Goal: Transaction & Acquisition: Download file/media

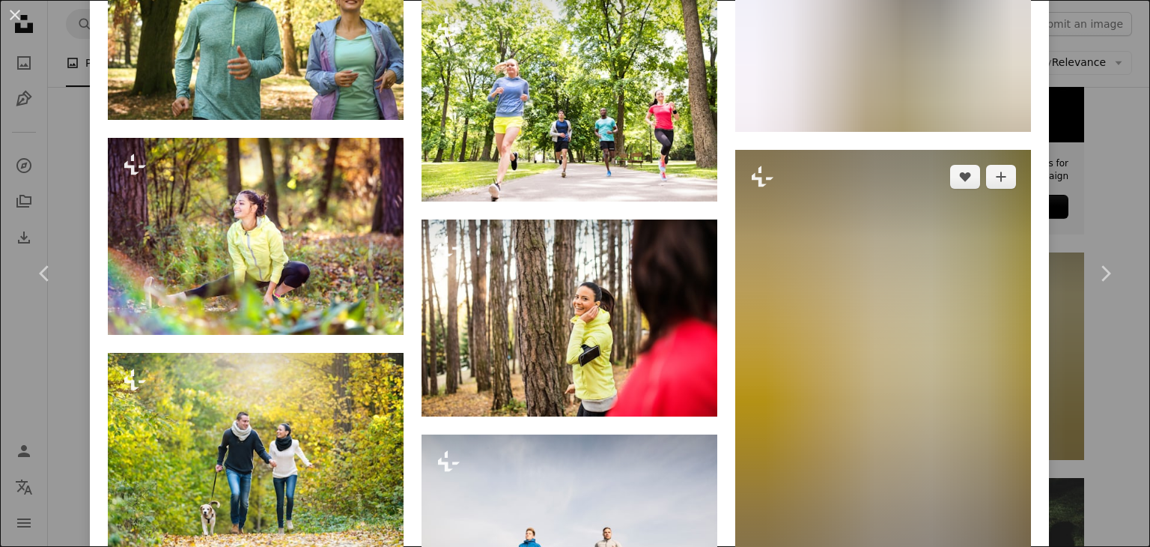
scroll to position [5092, 0]
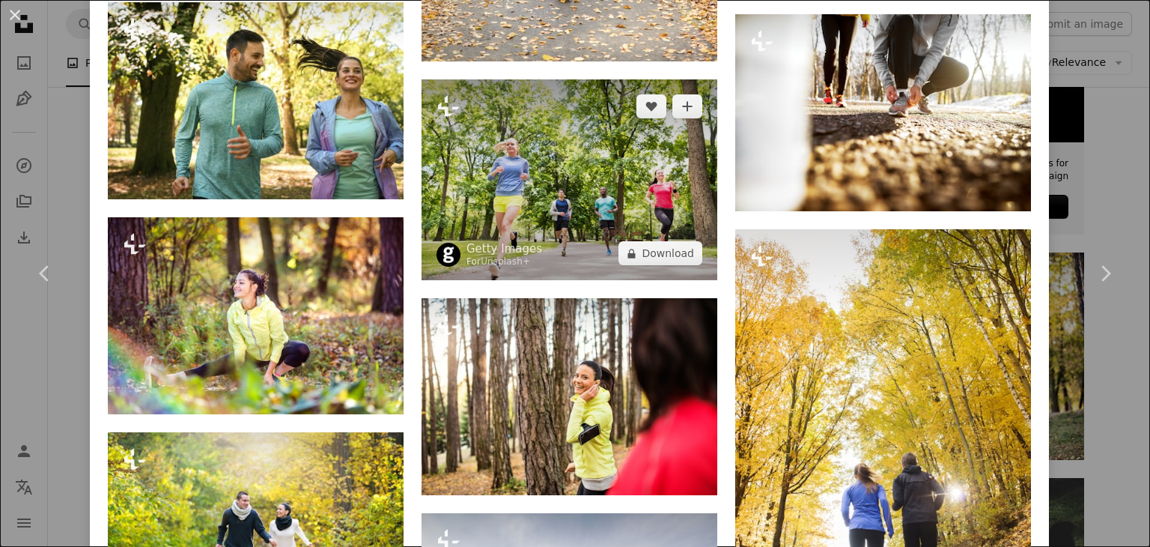
click at [572, 113] on img at bounding box center [570, 179] width 296 height 201
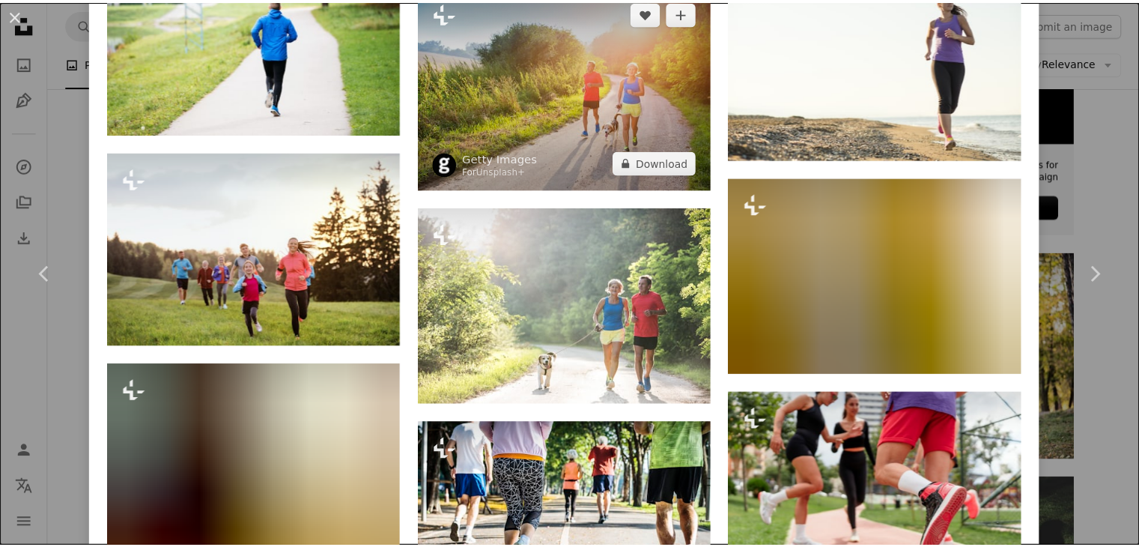
scroll to position [3145, 0]
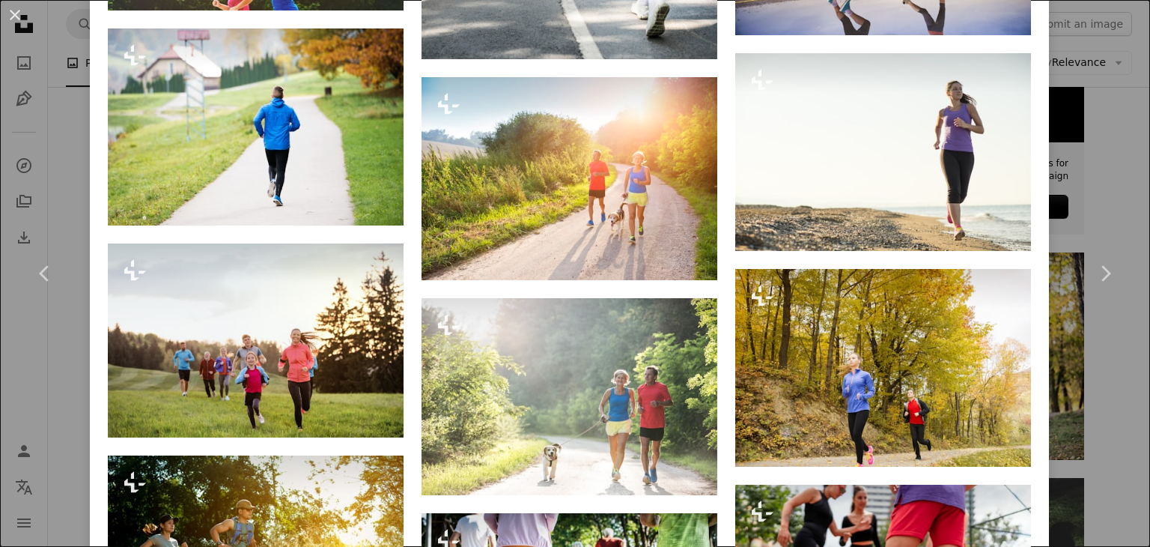
click at [1071, 78] on div "An X shape Chevron left Chevron right Getty Images For Unsplash+ A heart A plus…" at bounding box center [575, 273] width 1150 height 547
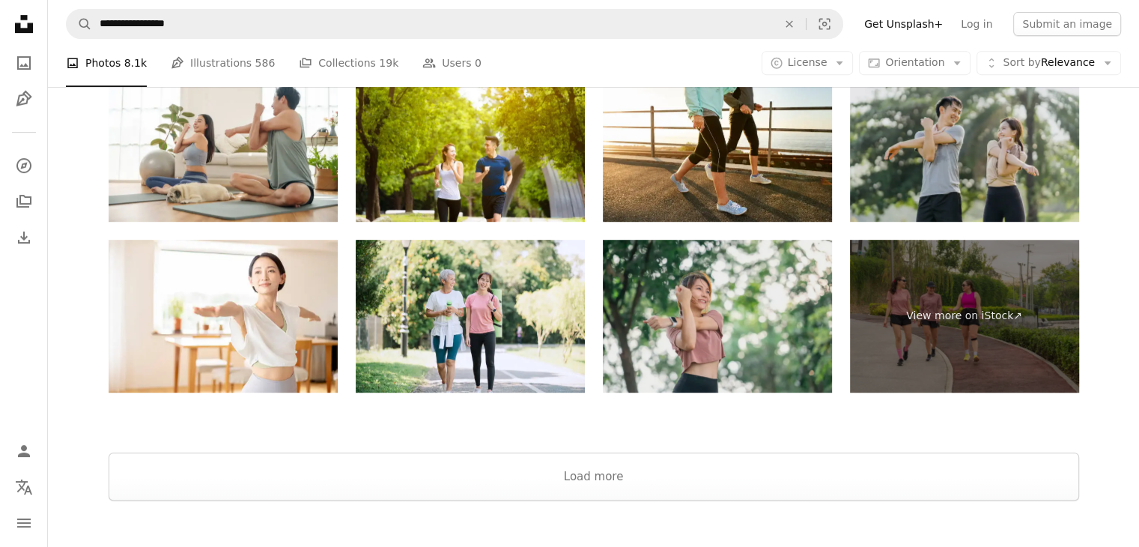
scroll to position [6365, 0]
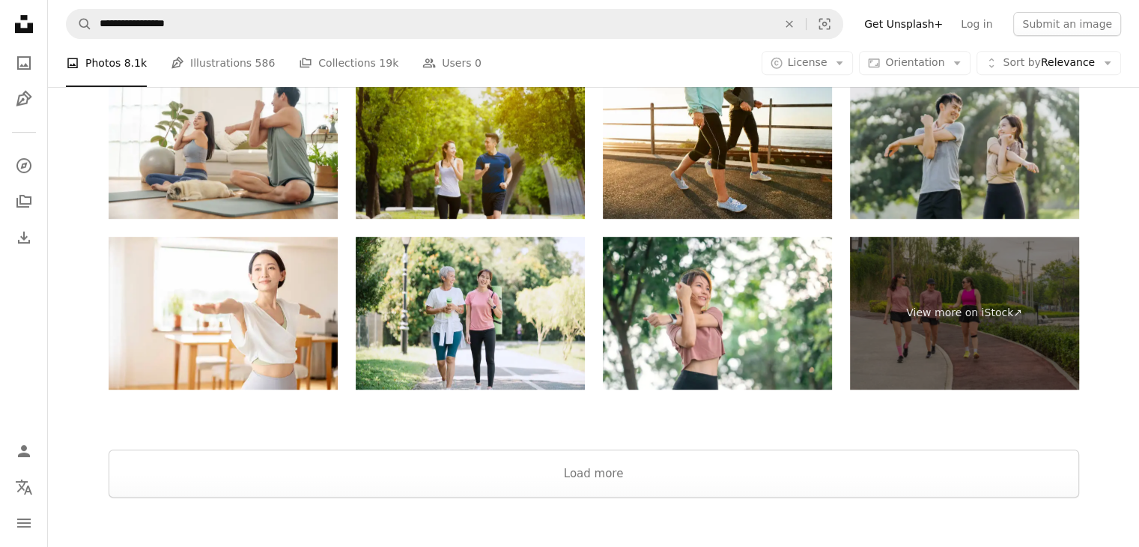
click at [532, 167] on img at bounding box center [470, 142] width 229 height 153
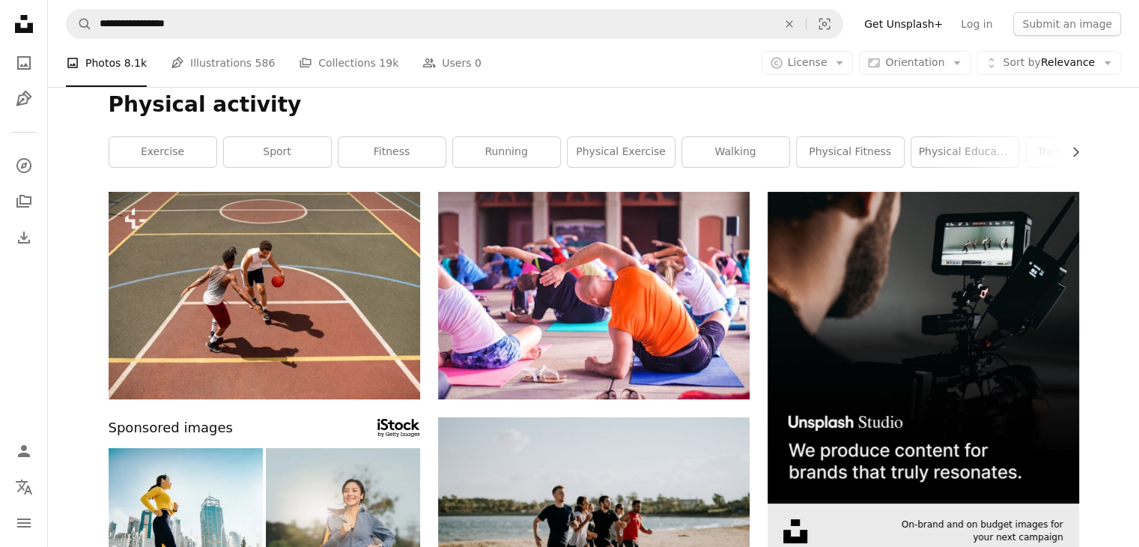
scroll to position [0, 0]
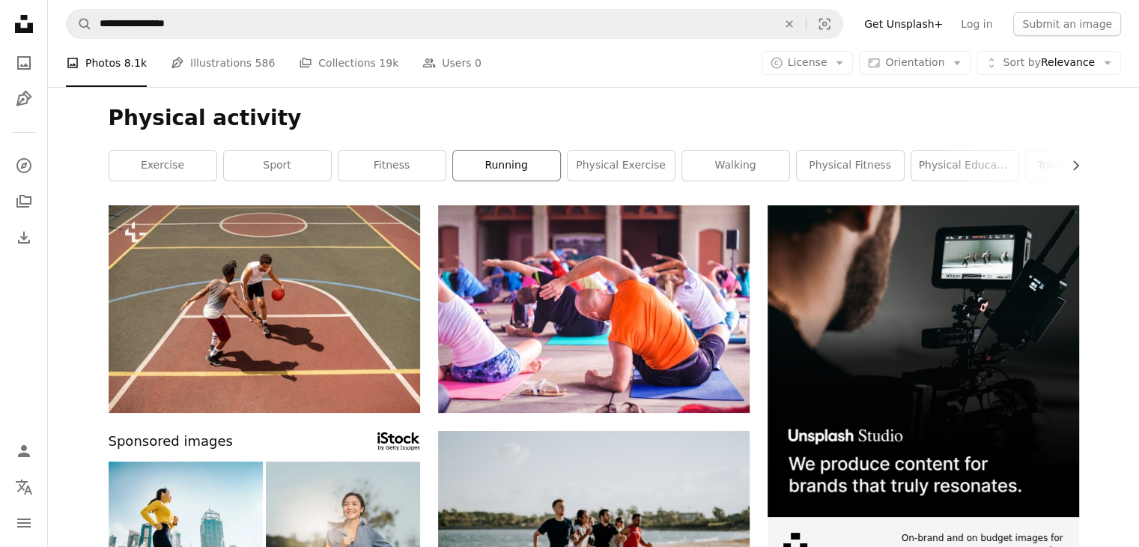
click at [507, 162] on link "running" at bounding box center [506, 166] width 107 height 30
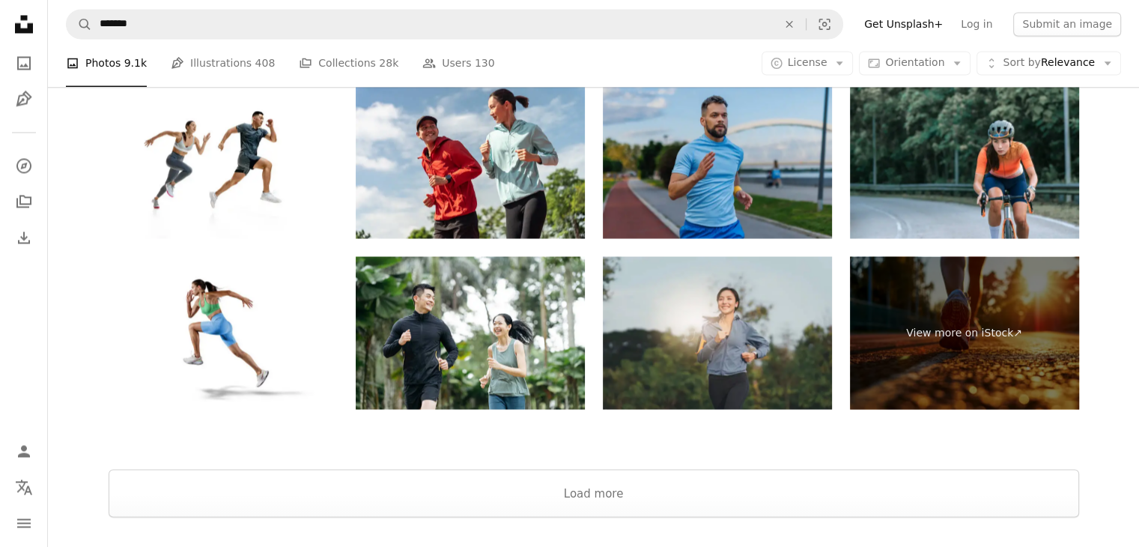
scroll to position [2546, 0]
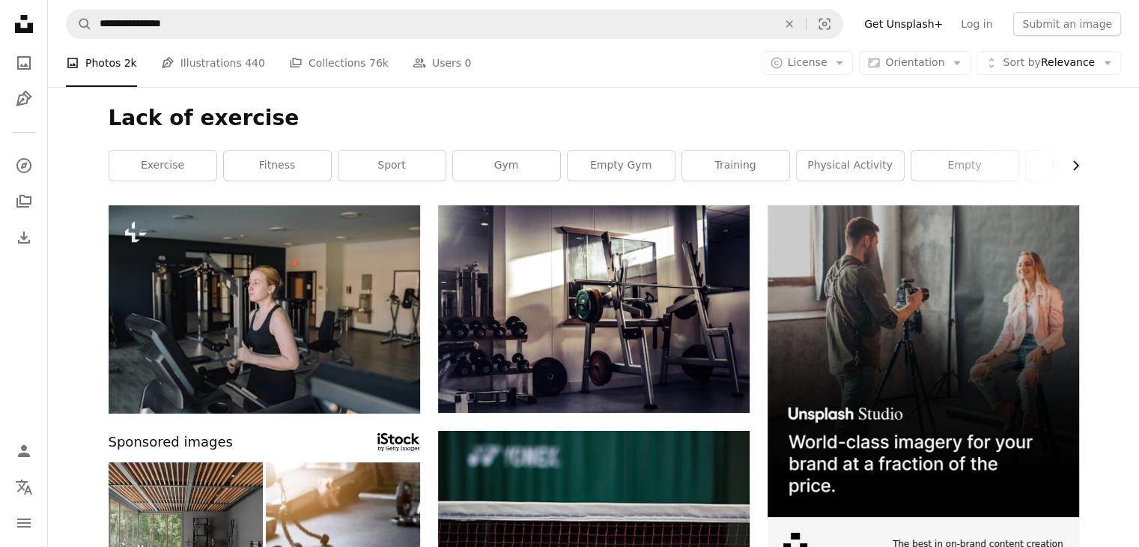
click at [1078, 159] on icon "Chevron right" at bounding box center [1075, 165] width 15 height 15
click at [962, 162] on link "running" at bounding box center [969, 166] width 107 height 30
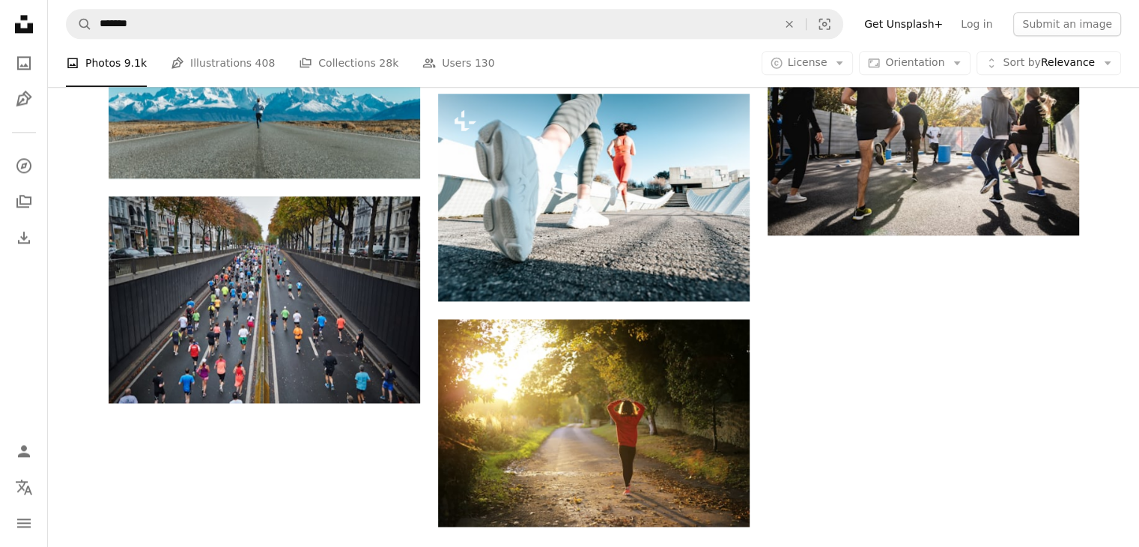
scroll to position [2022, 0]
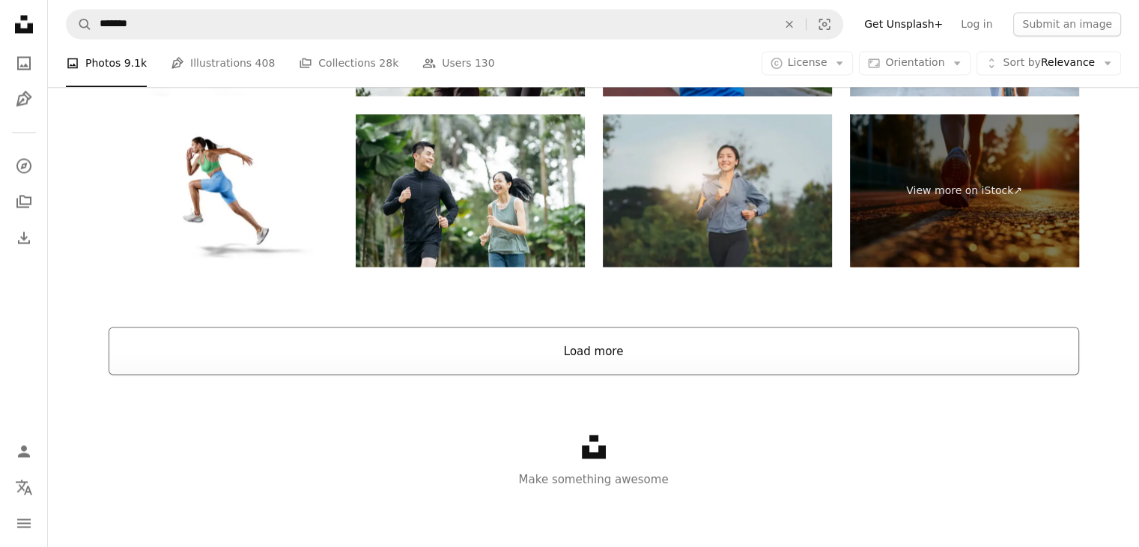
click at [613, 350] on button "Load more" at bounding box center [594, 350] width 970 height 48
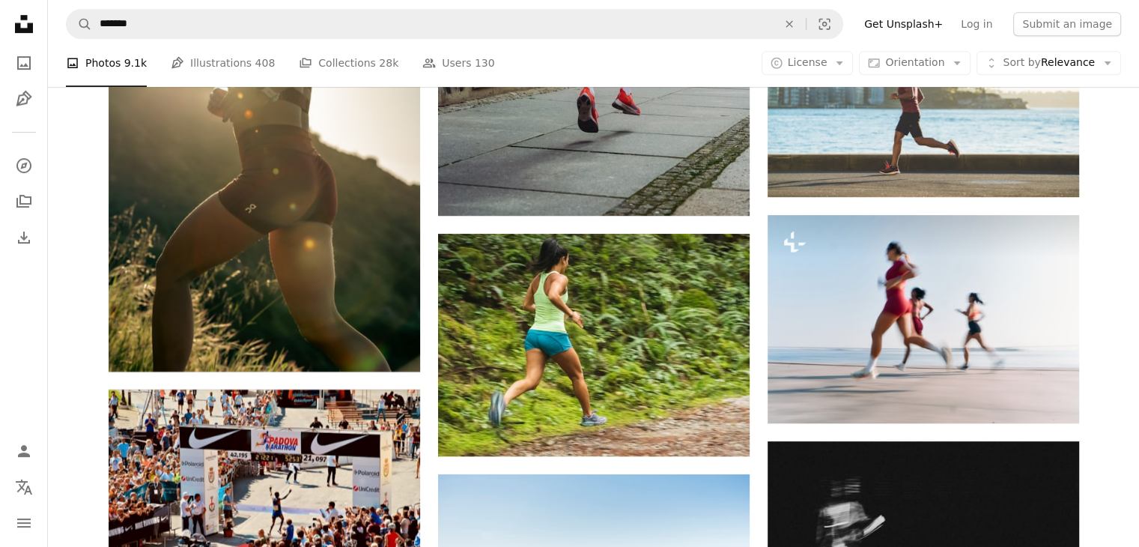
scroll to position [6412, 0]
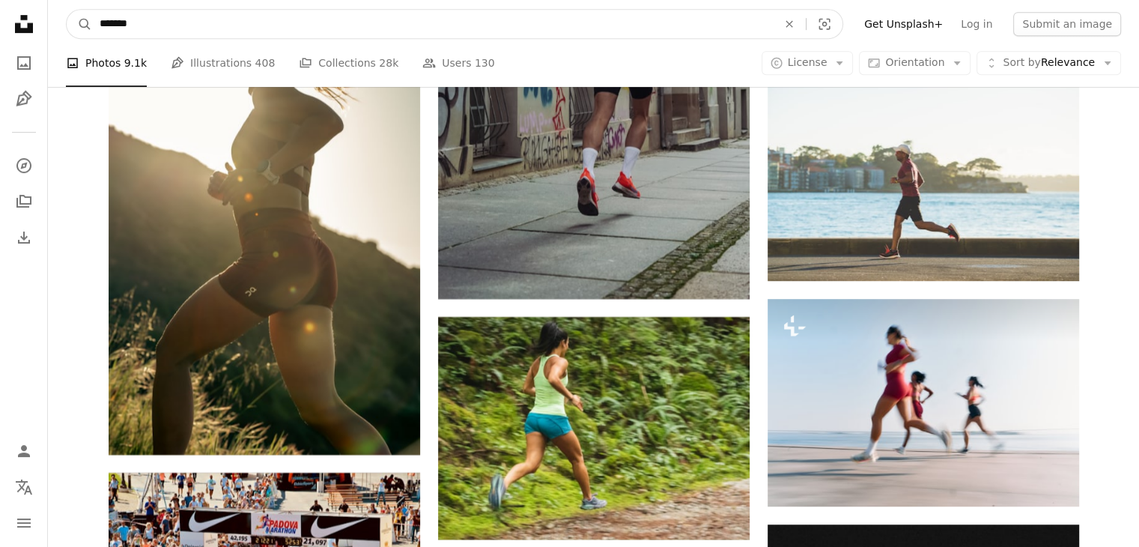
click at [143, 25] on input "*******" at bounding box center [432, 24] width 681 height 28
type input "**********"
click button "A magnifying glass" at bounding box center [79, 24] width 25 height 28
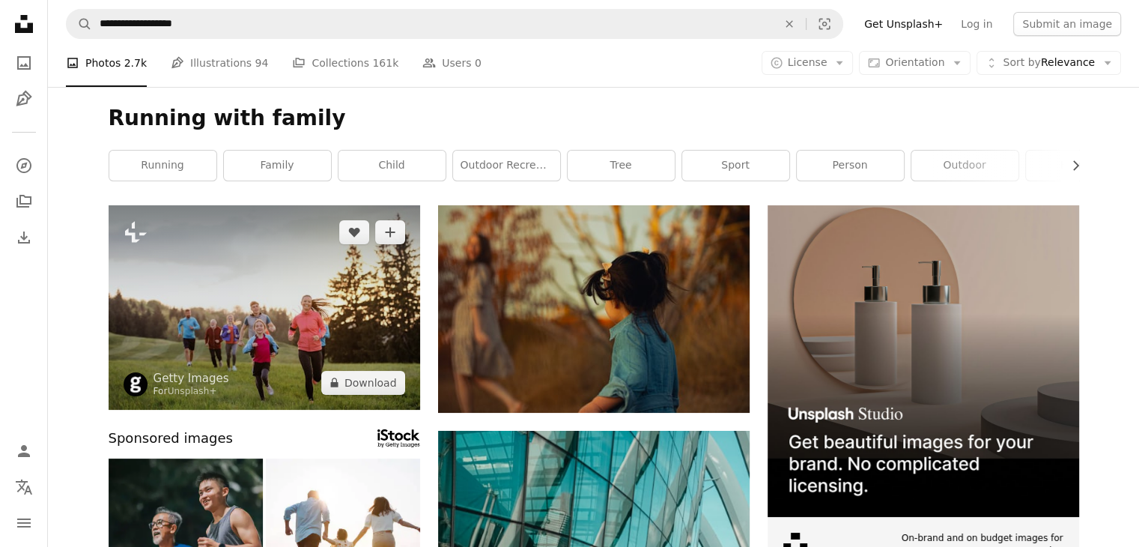
click at [291, 306] on img at bounding box center [265, 307] width 312 height 204
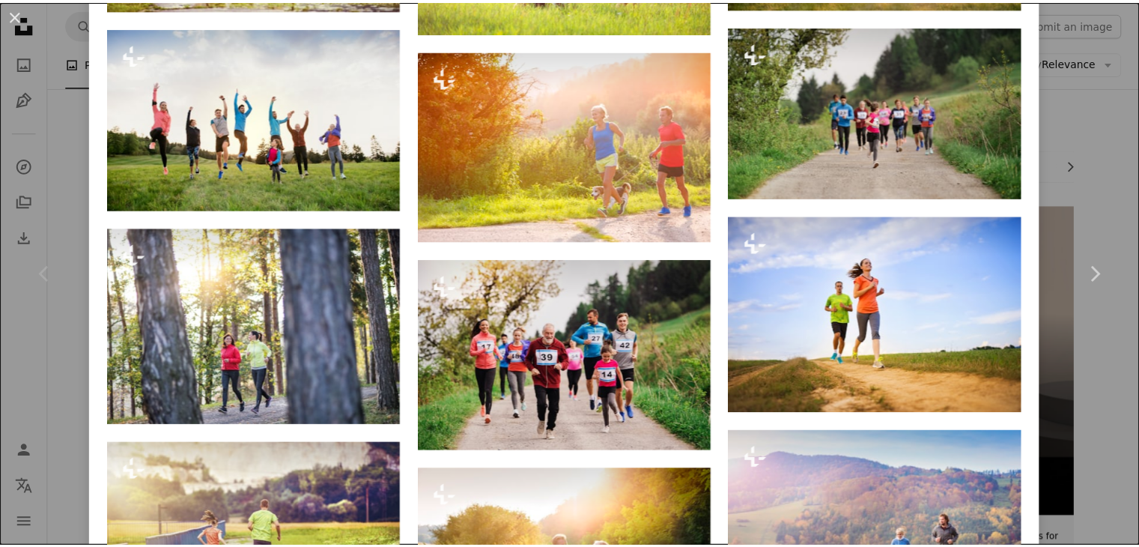
scroll to position [1722, 0]
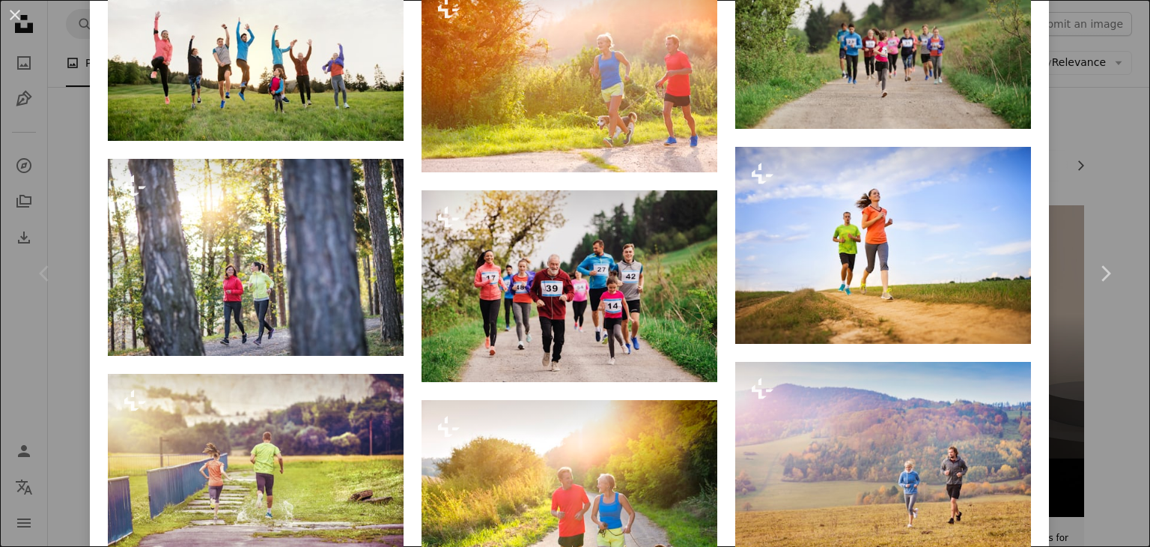
click at [1100, 180] on div "An X shape Chevron left Chevron right Getty Images For Unsplash+ A heart A plus…" at bounding box center [575, 273] width 1150 height 547
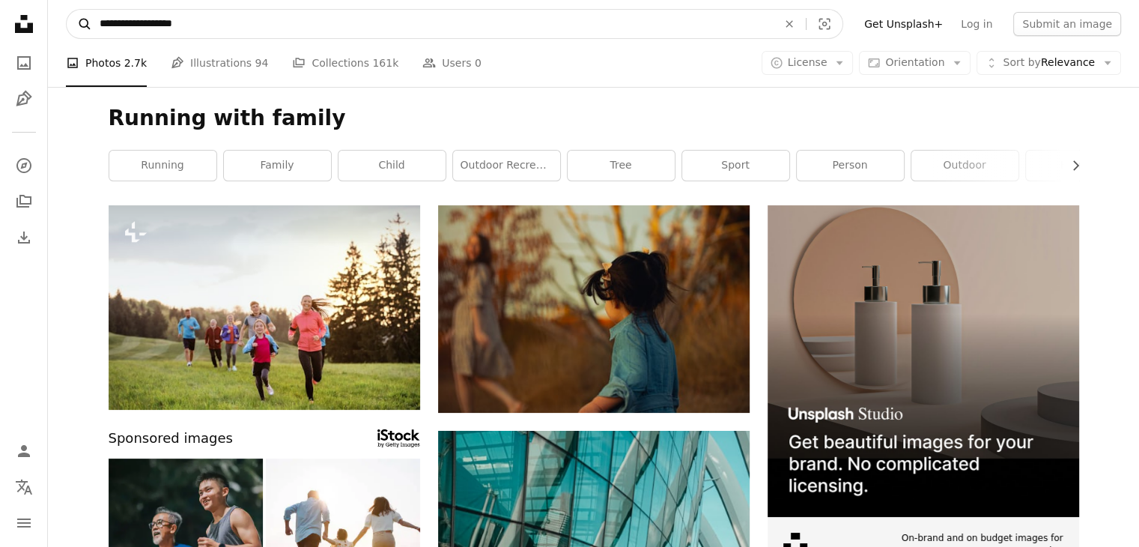
drag, startPoint x: 201, startPoint y: 23, endPoint x: 81, endPoint y: 24, distance: 120.6
click at [81, 24] on form "**********" at bounding box center [454, 24] width 777 height 30
type input "***"
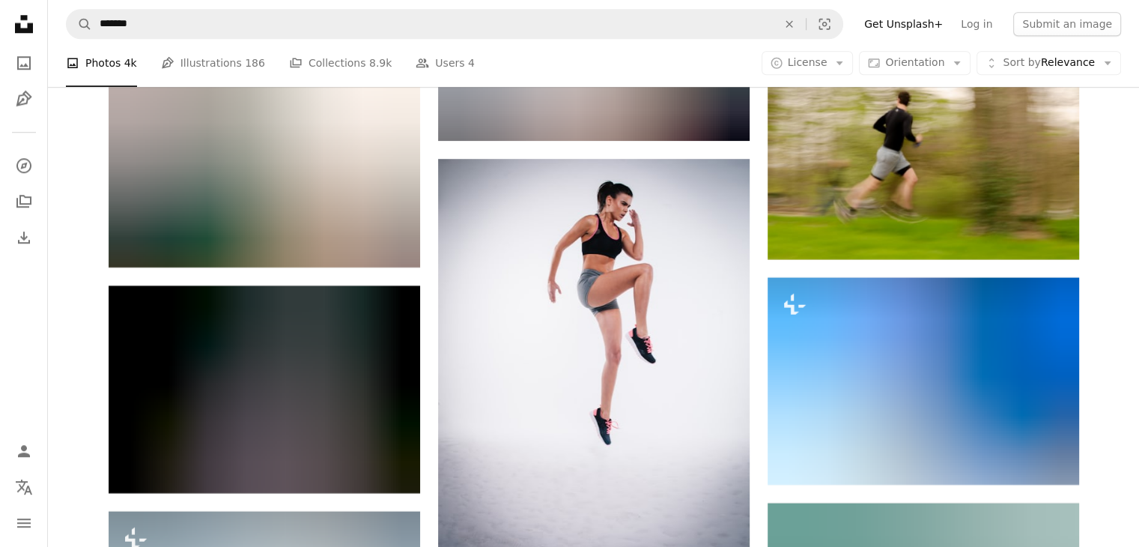
scroll to position [12880, 0]
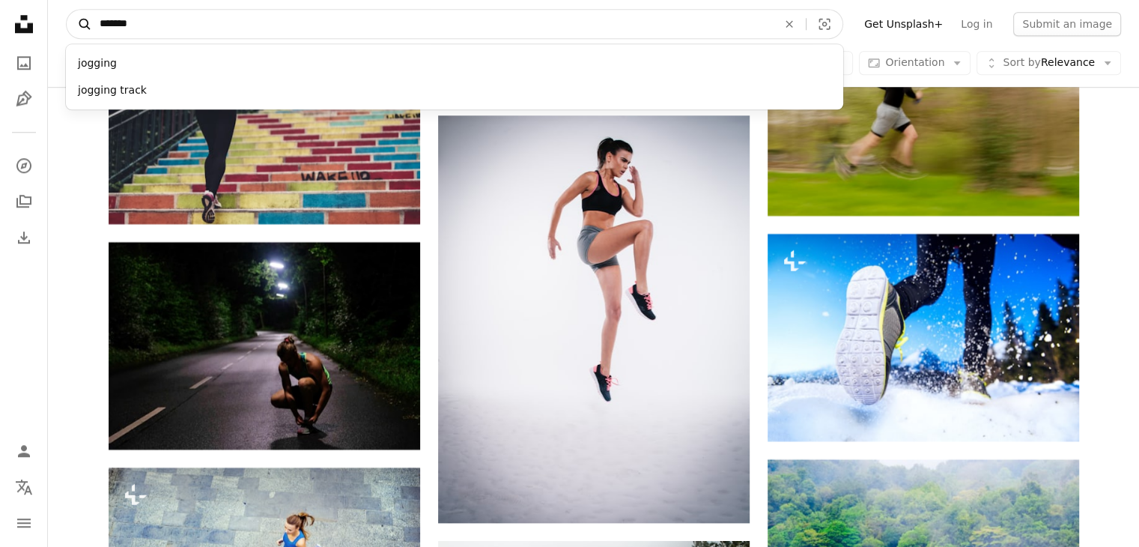
drag, startPoint x: 142, startPoint y: 22, endPoint x: 90, endPoint y: 24, distance: 52.5
click at [90, 24] on form "A magnifying glass ******* jogging jogging track An X shape Visual search" at bounding box center [454, 24] width 777 height 30
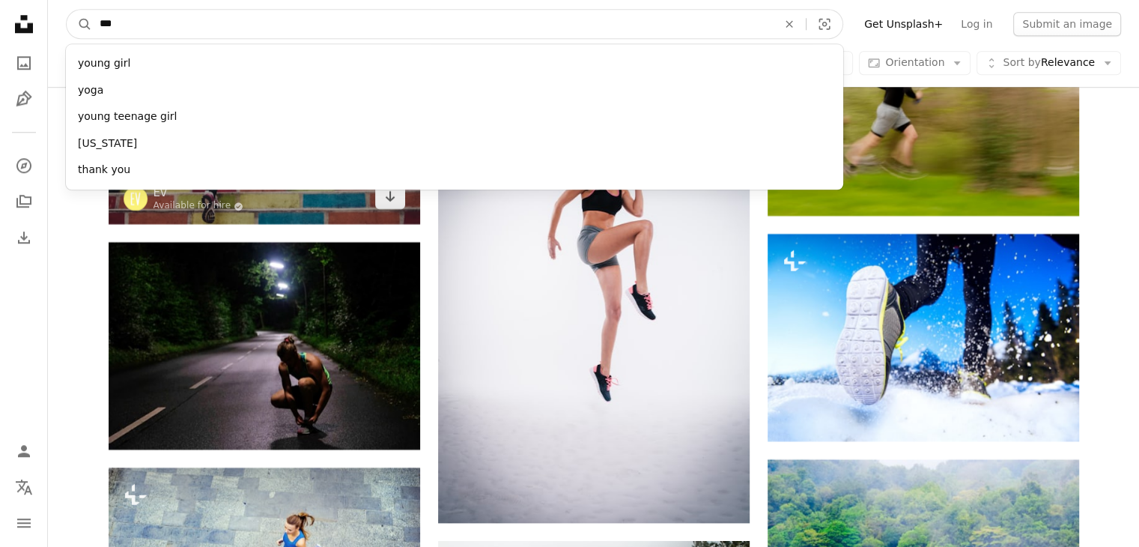
type input "****"
click button "A magnifying glass" at bounding box center [79, 24] width 25 height 28
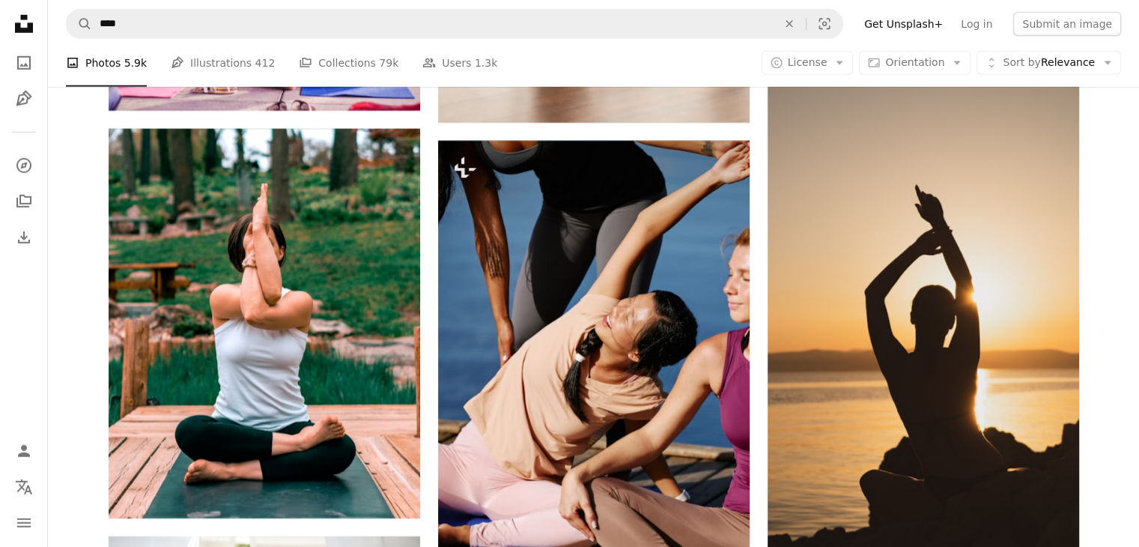
scroll to position [4343, 0]
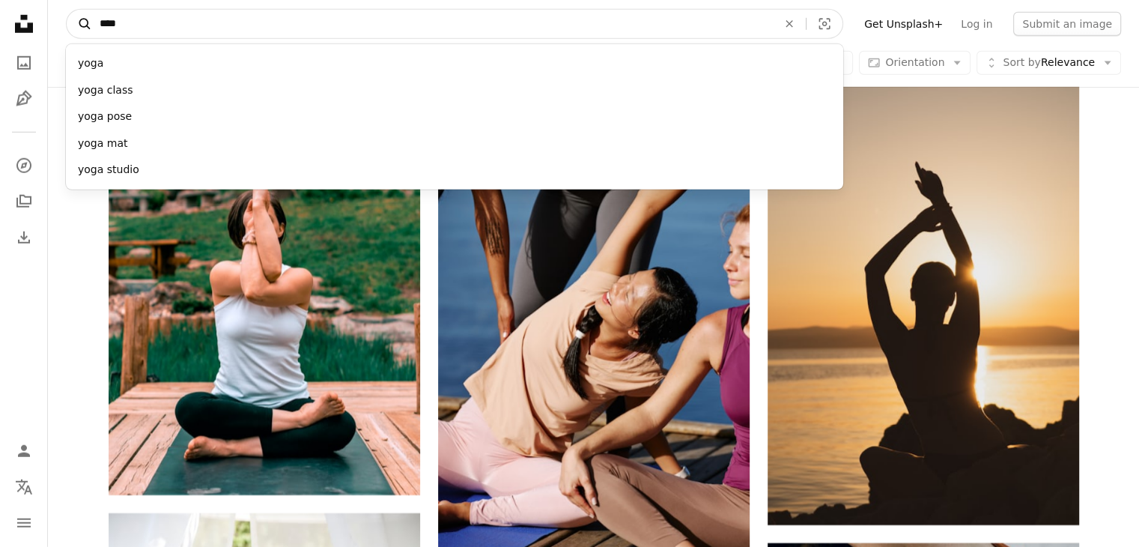
drag, startPoint x: 142, startPoint y: 28, endPoint x: 87, endPoint y: 24, distance: 54.8
click at [87, 24] on form "A magnifying glass **** yoga yoga class yoga pose yoga mat yoga studio An X sha…" at bounding box center [454, 24] width 777 height 30
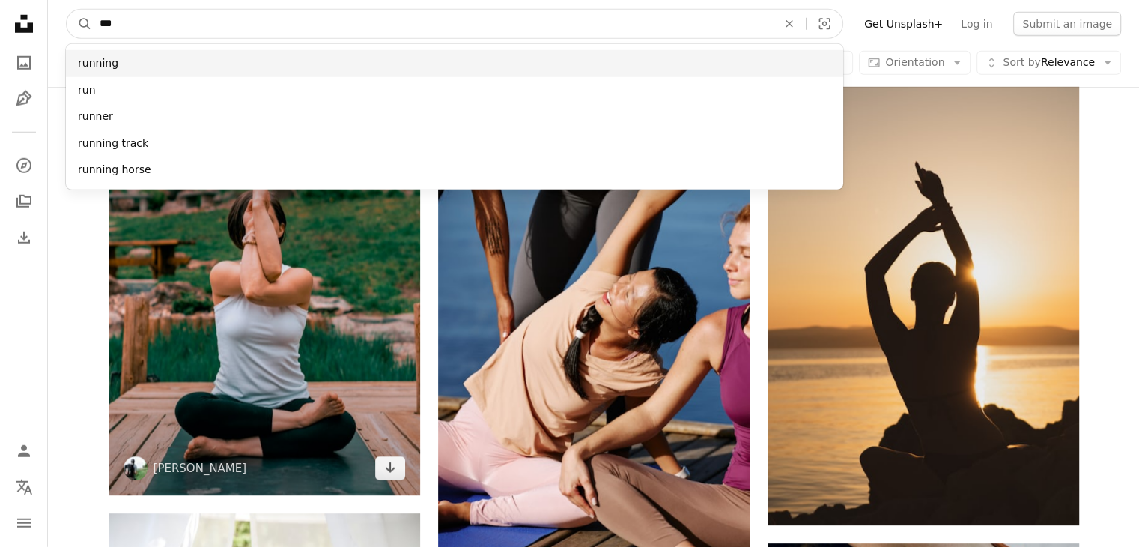
type input "***"
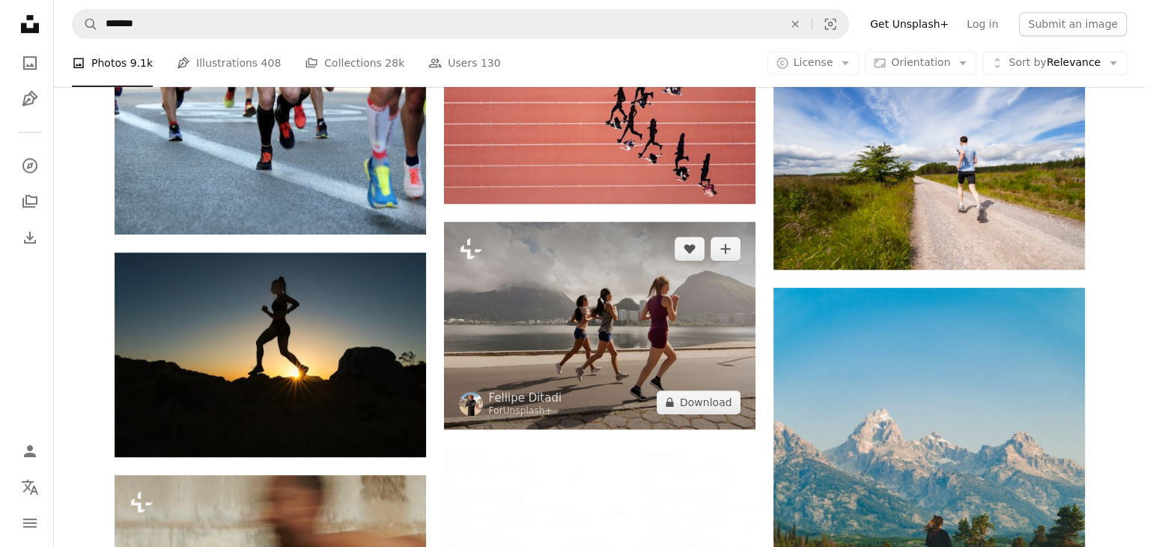
scroll to position [1048, 0]
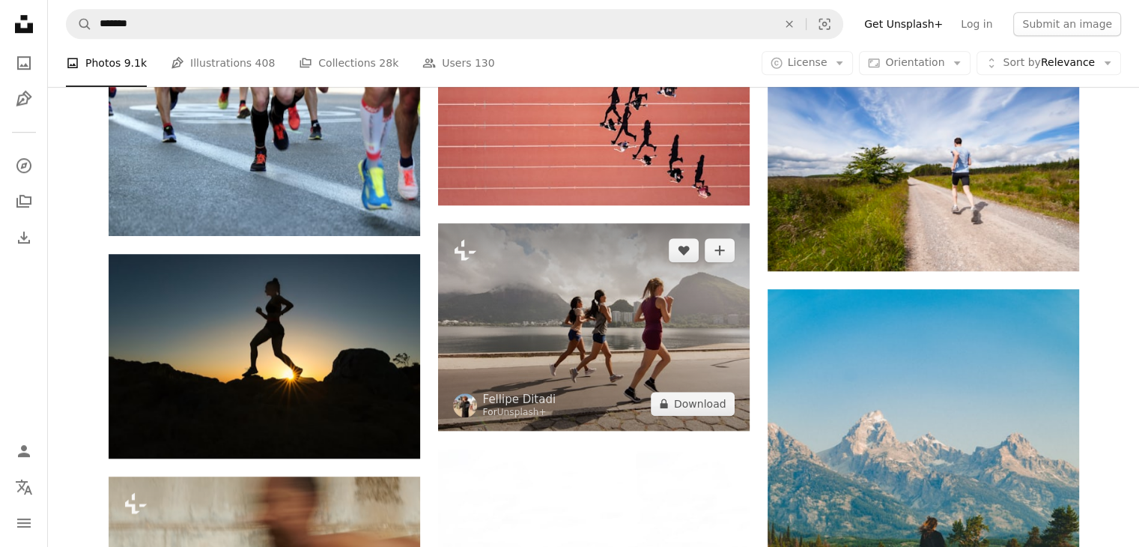
click at [647, 307] on img at bounding box center [594, 326] width 312 height 207
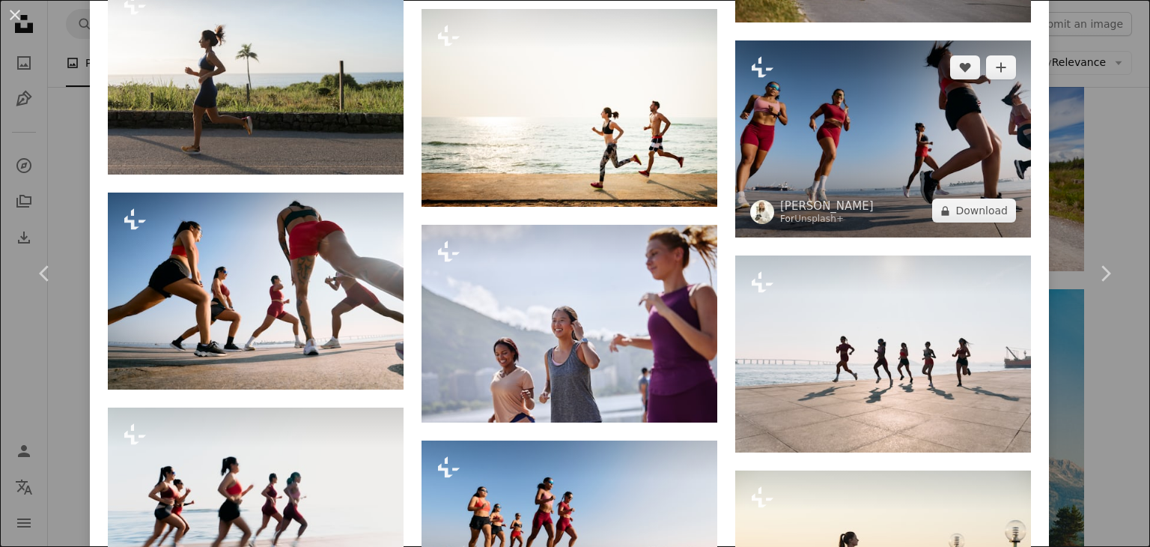
scroll to position [2621, 0]
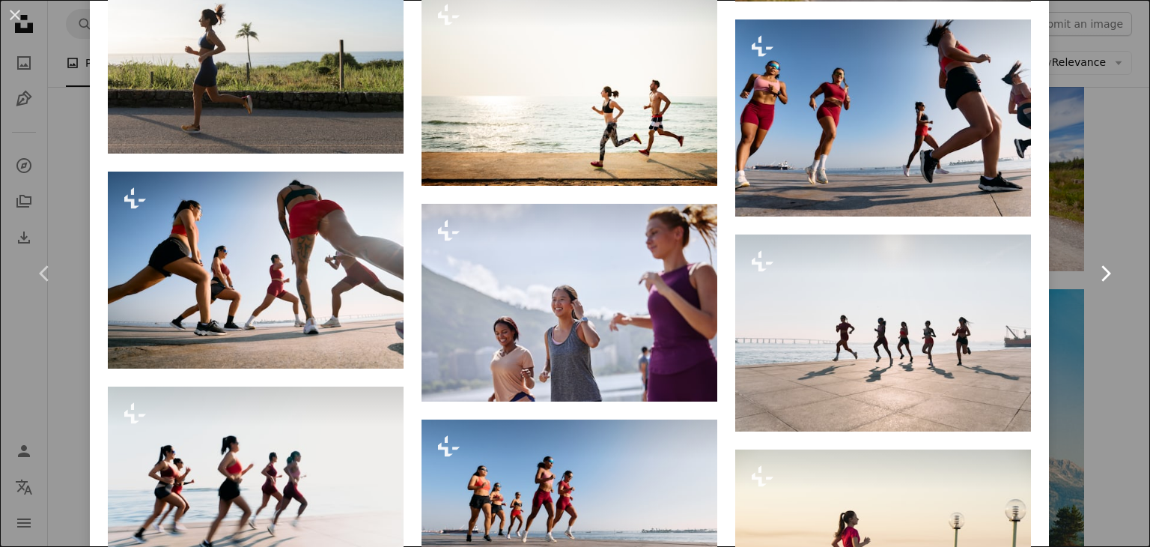
click at [1098, 338] on link "Chevron right" at bounding box center [1105, 273] width 90 height 144
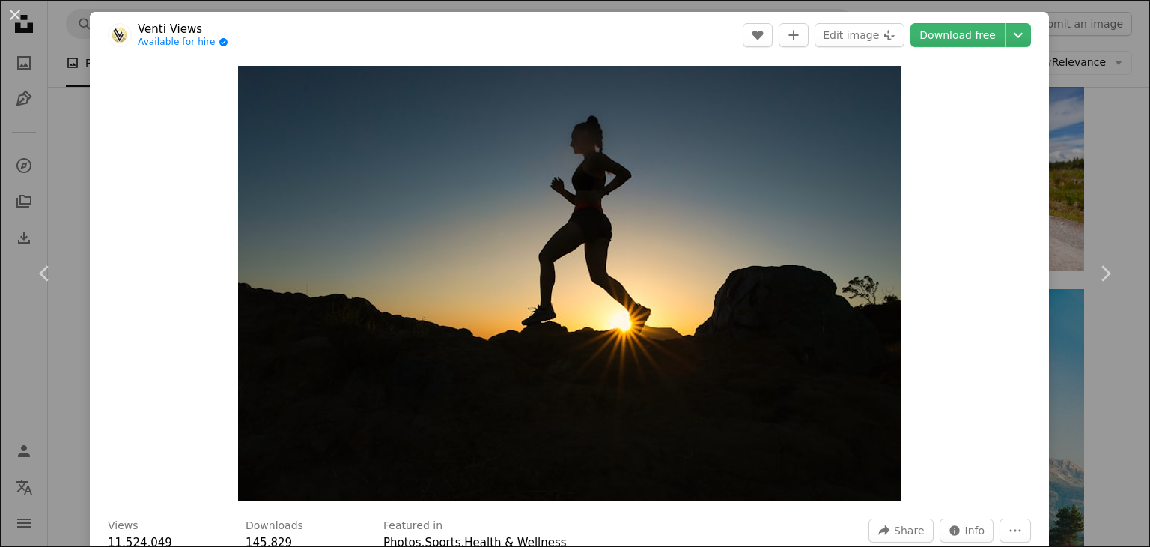
click at [1107, 96] on div "An X shape Chevron left Chevron right Venti Views Available for hire A checkmar…" at bounding box center [575, 273] width 1150 height 547
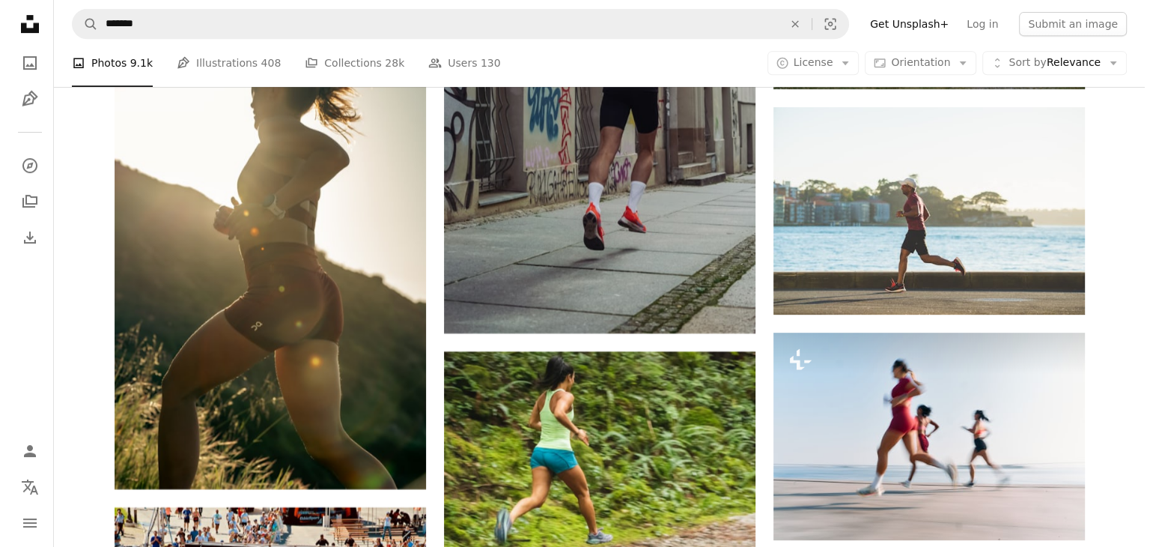
scroll to position [6440, 0]
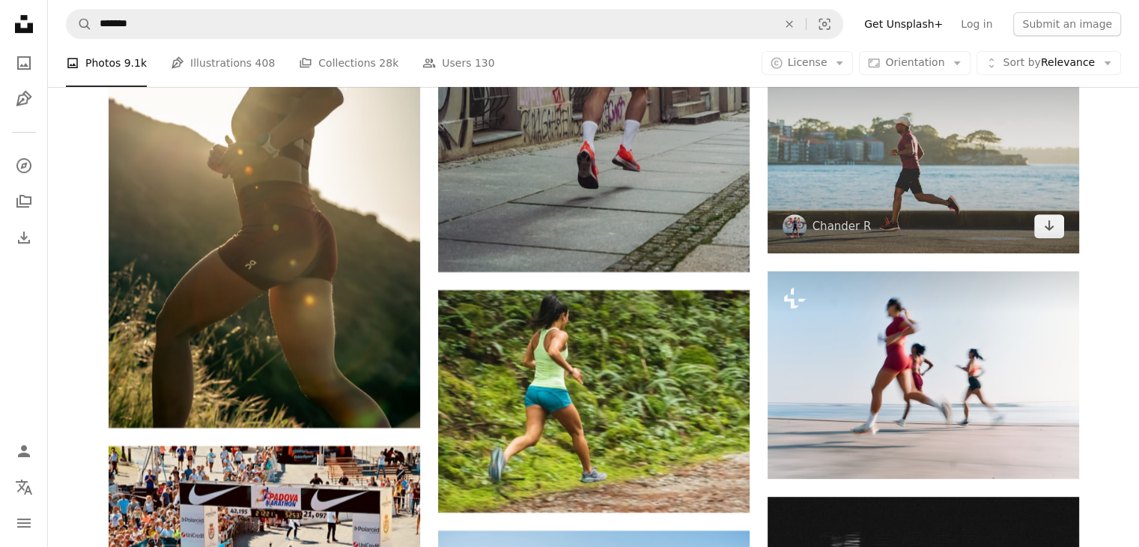
click at [1018, 174] on img at bounding box center [924, 149] width 312 height 207
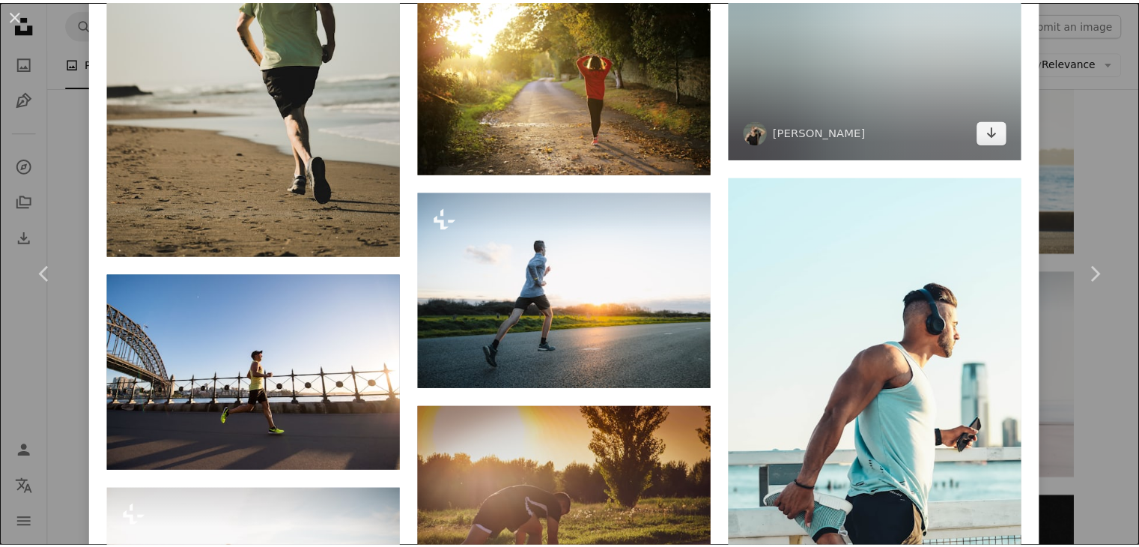
scroll to position [1573, 0]
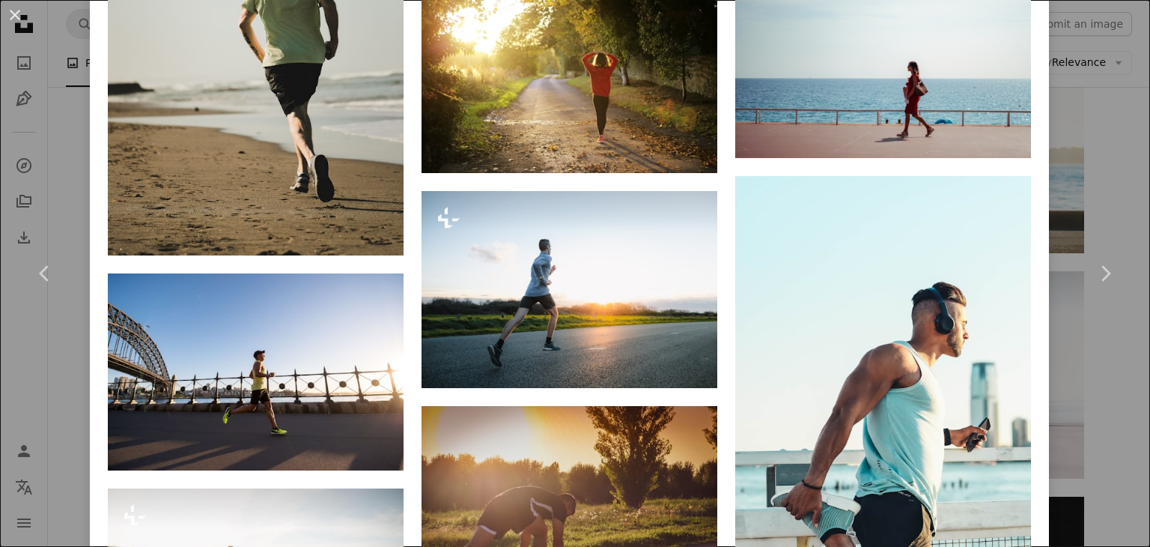
click at [1062, 145] on div "An X shape Chevron left Chevron right [PERSON_NAME] A heart A plus sign Edit im…" at bounding box center [575, 273] width 1150 height 547
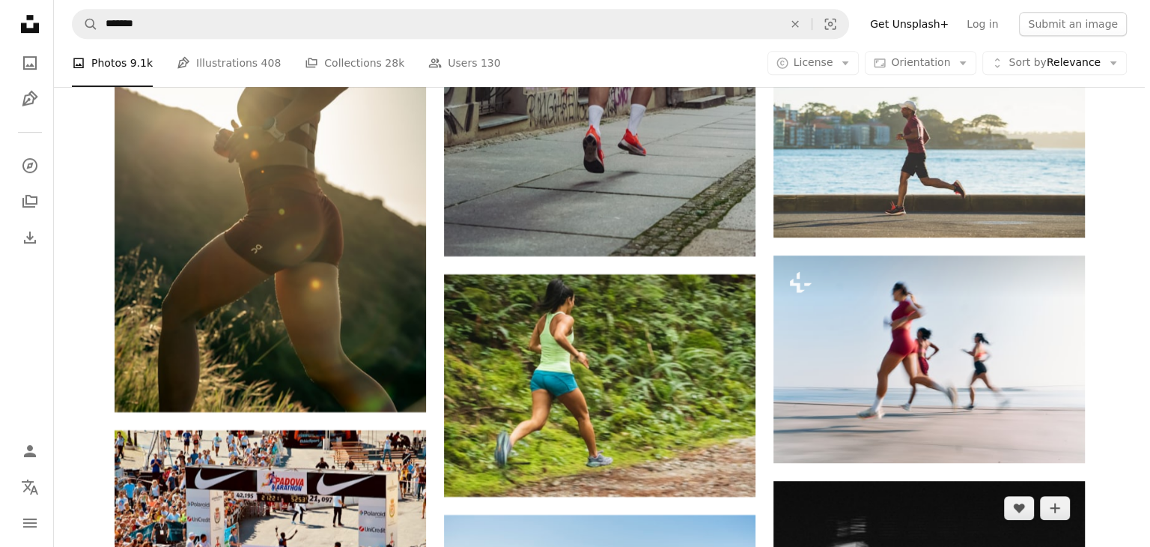
scroll to position [6440, 0]
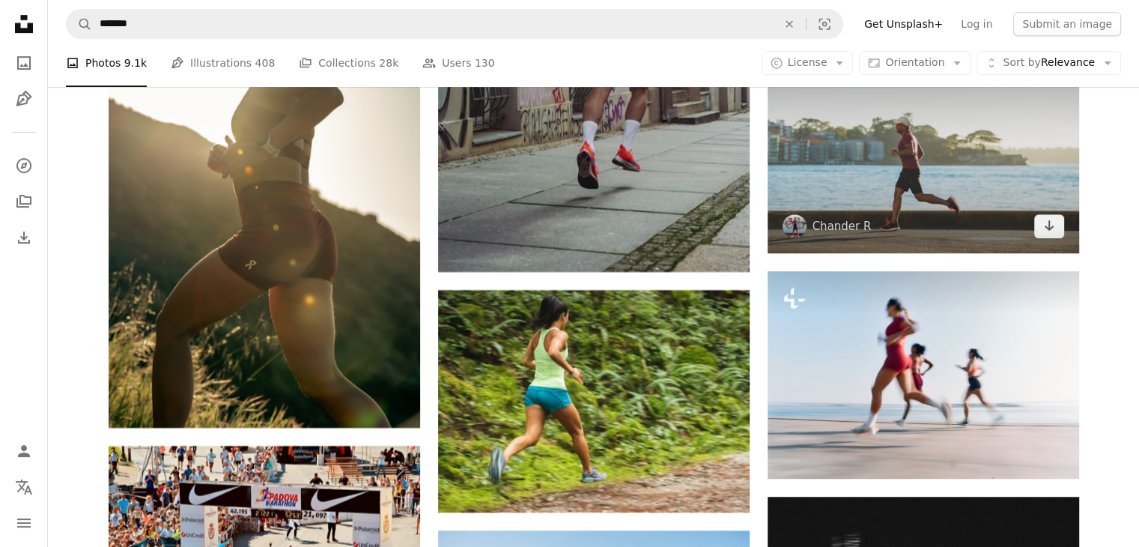
click at [989, 160] on img at bounding box center [924, 149] width 312 height 207
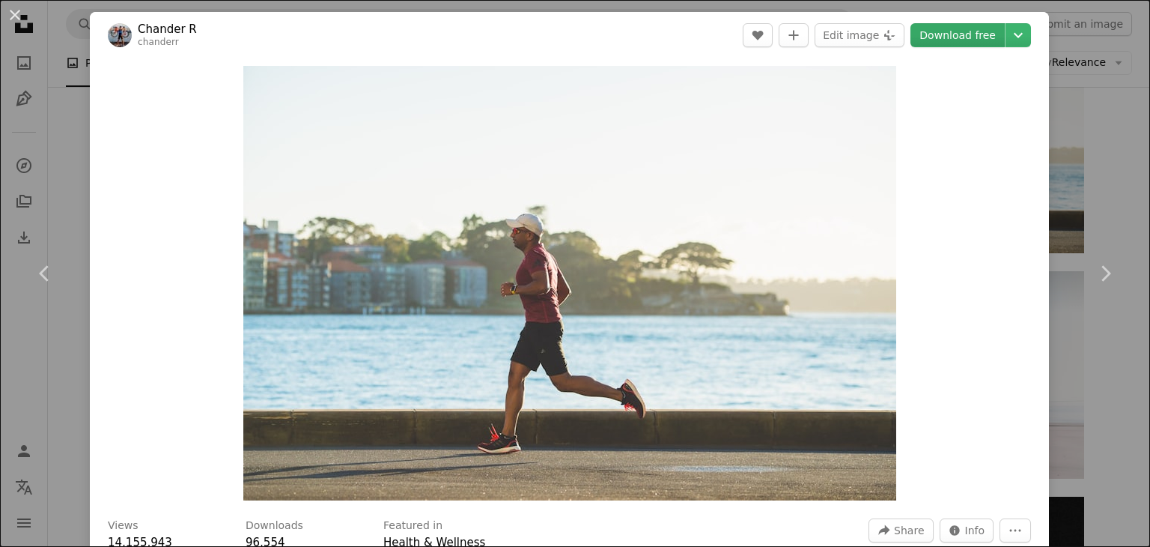
click at [982, 41] on link "Download free" at bounding box center [958, 35] width 94 height 24
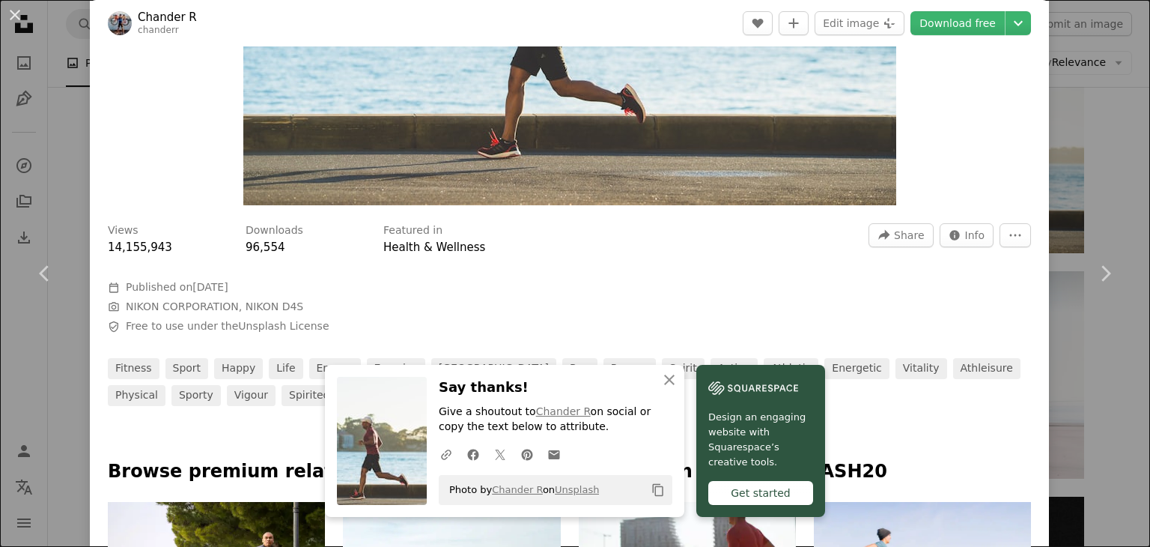
scroll to position [300, 0]
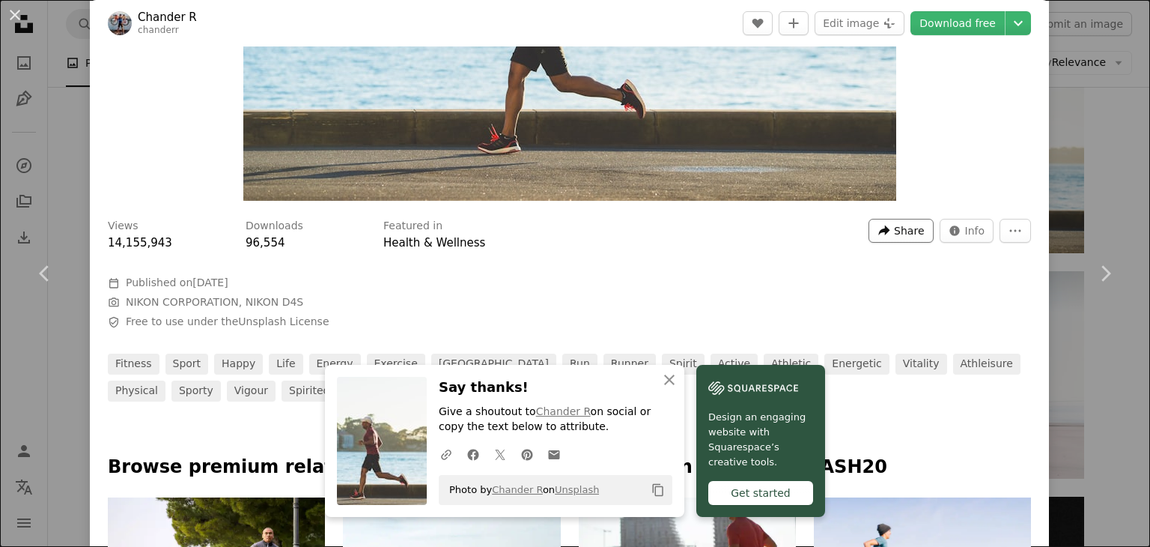
click at [905, 231] on span "Share" at bounding box center [909, 230] width 30 height 22
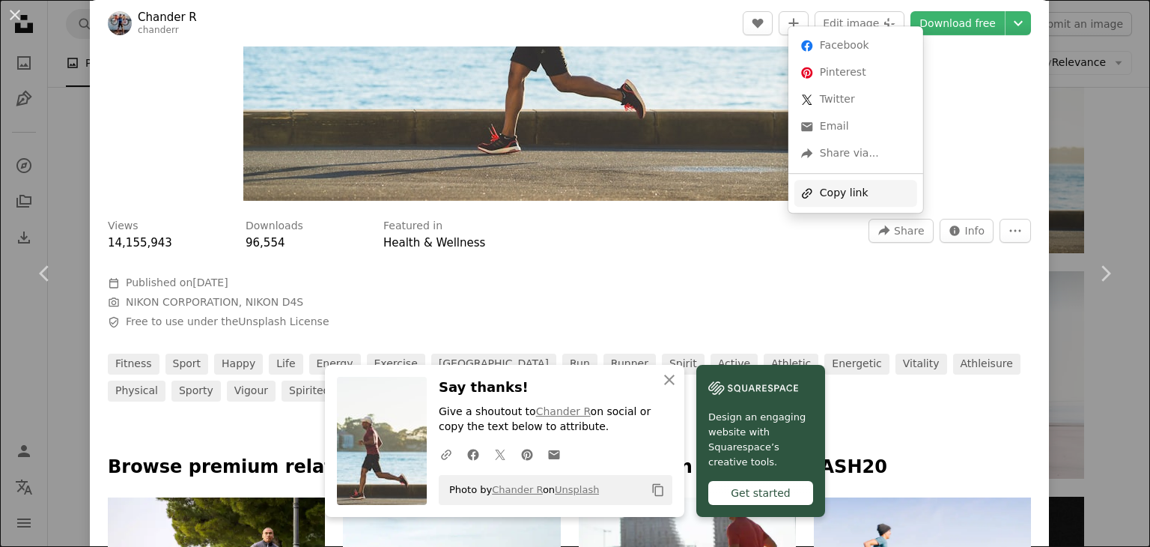
click at [863, 192] on div "A URL sharing icon (chains) Copy link" at bounding box center [855, 193] width 123 height 27
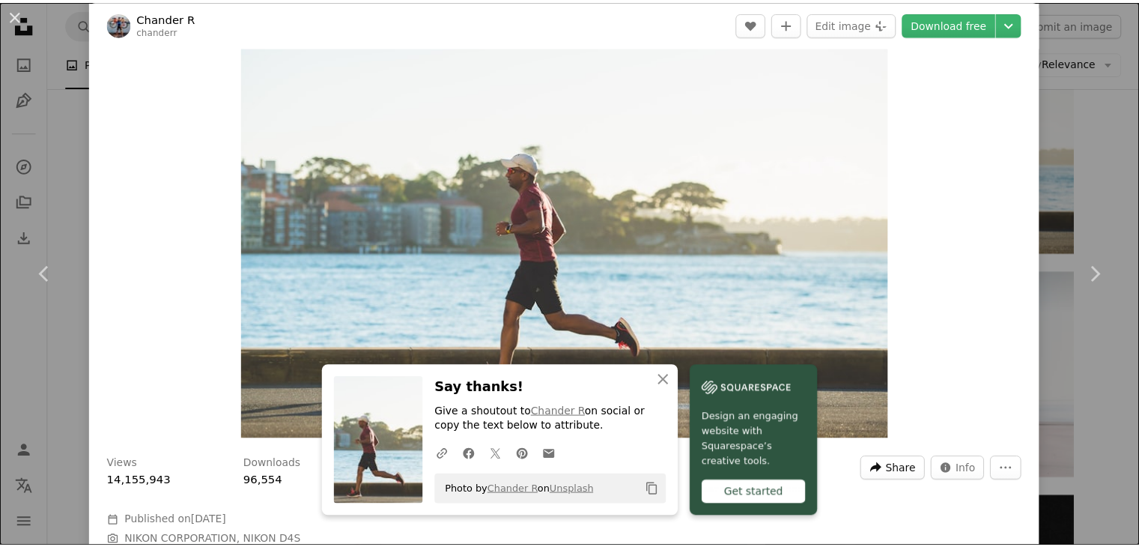
scroll to position [0, 0]
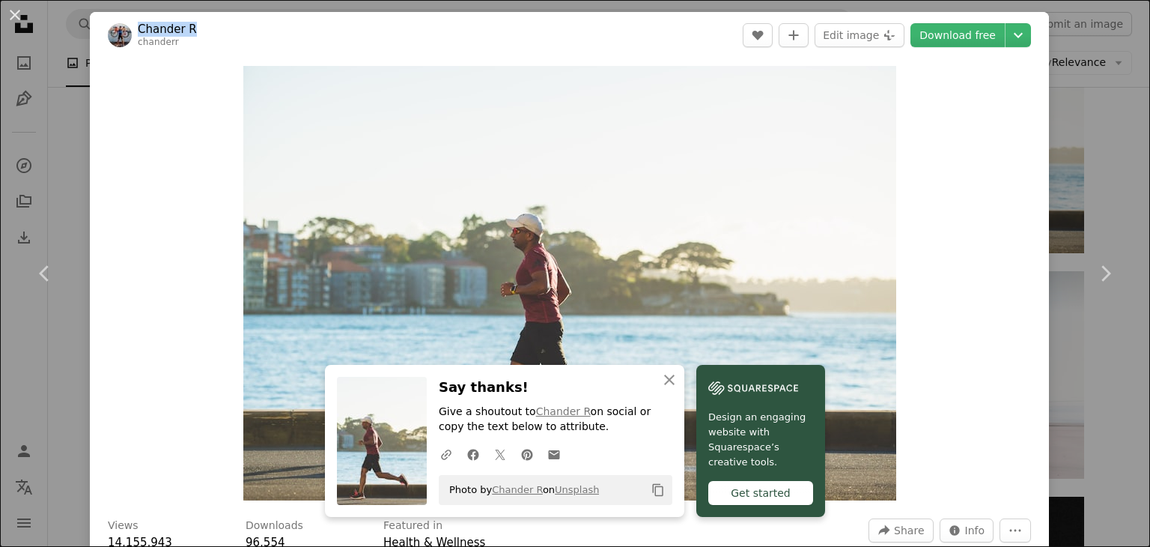
drag, startPoint x: 204, startPoint y: 28, endPoint x: 138, endPoint y: 22, distance: 66.9
click at [138, 22] on header "[PERSON_NAME] A heart A plus sign Edit image Plus sign for Unsplash+ Download f…" at bounding box center [569, 35] width 959 height 46
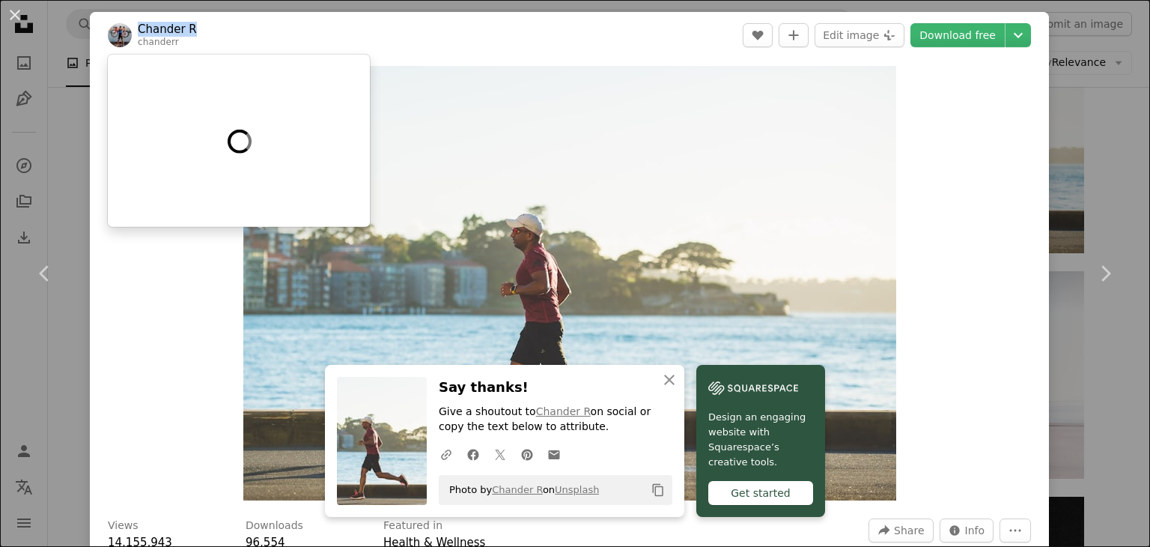
copy link "Chander R"
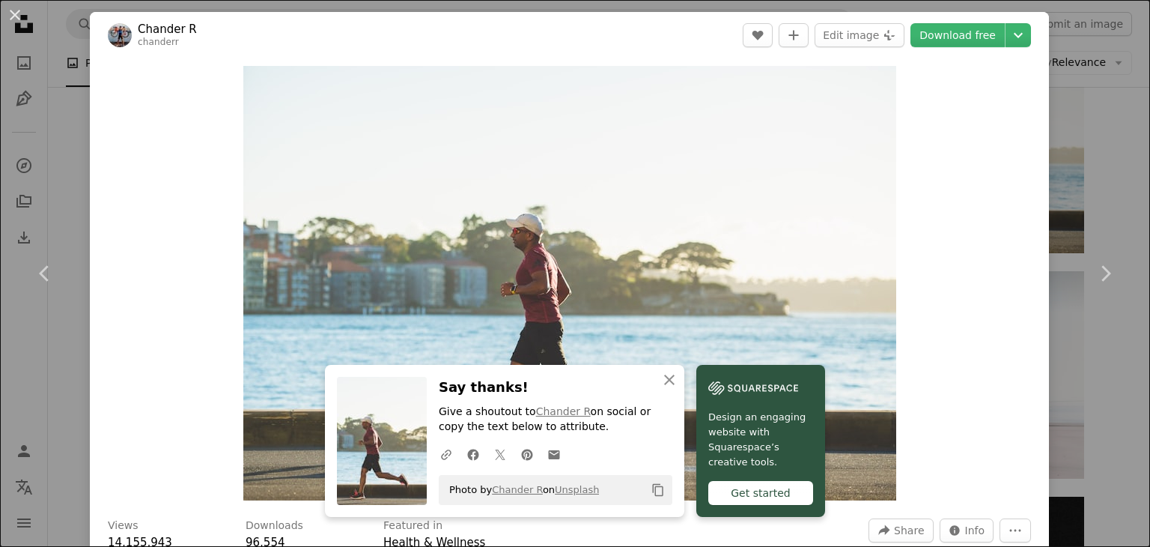
click at [1087, 115] on div "An X shape Chevron left Chevron right [PERSON_NAME] A heart A plus sign Edit im…" at bounding box center [575, 273] width 1150 height 547
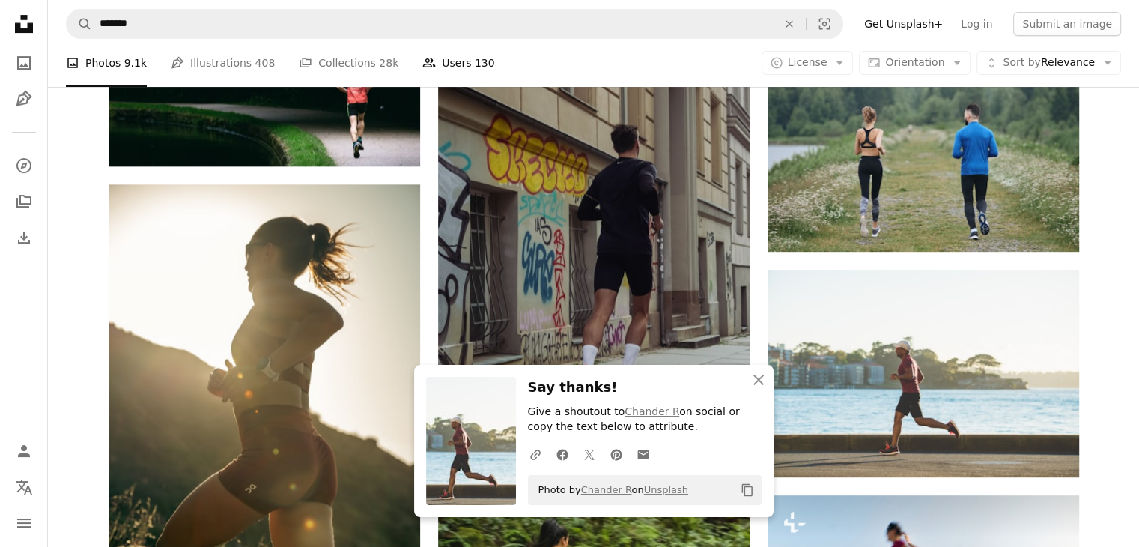
scroll to position [6215, 0]
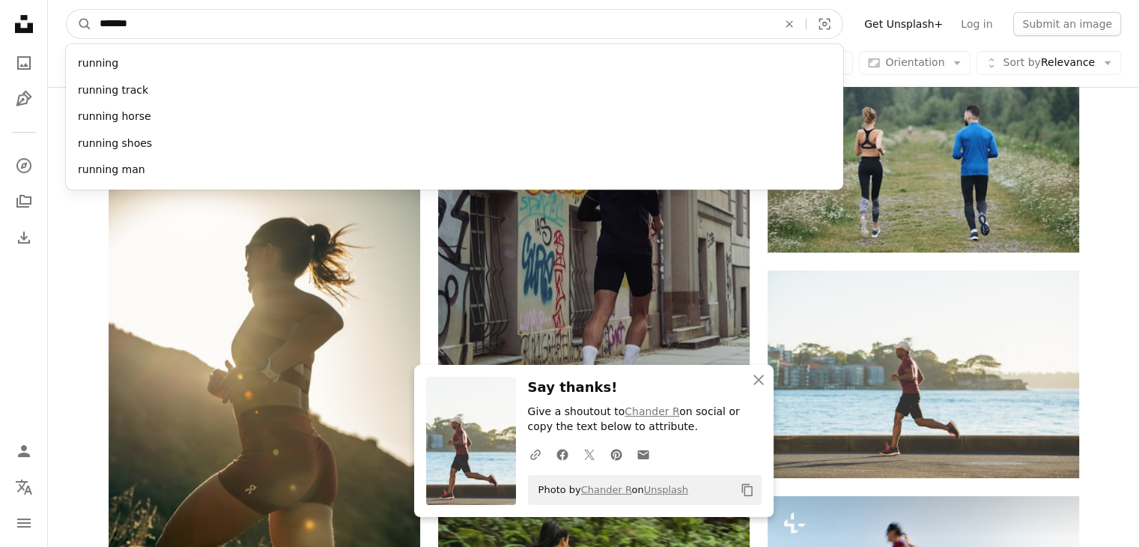
drag, startPoint x: 213, startPoint y: 29, endPoint x: 45, endPoint y: 25, distance: 168.5
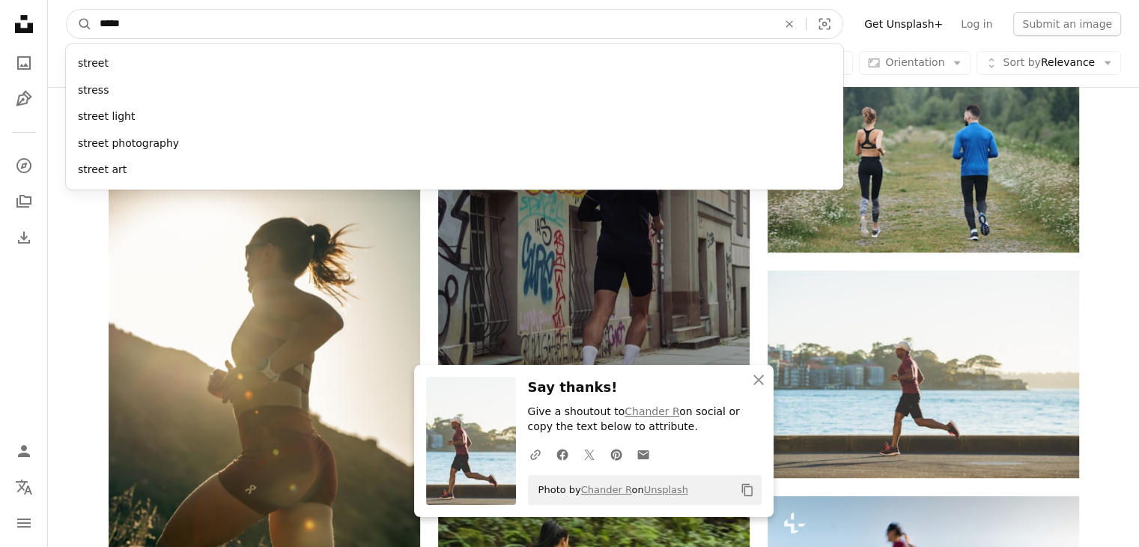
type input "******"
click button "A magnifying glass" at bounding box center [79, 24] width 25 height 28
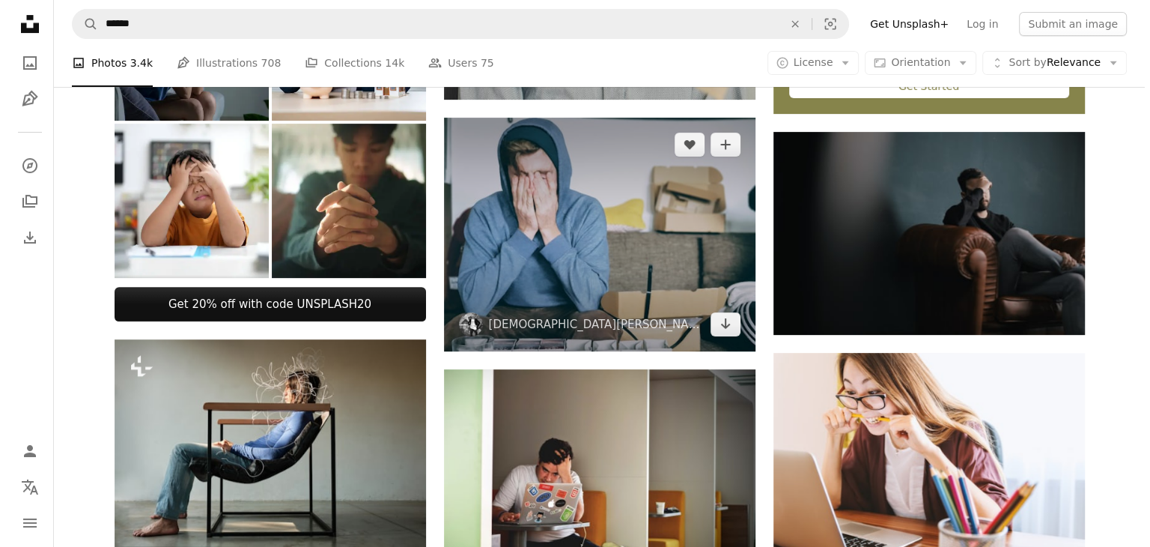
scroll to position [449, 0]
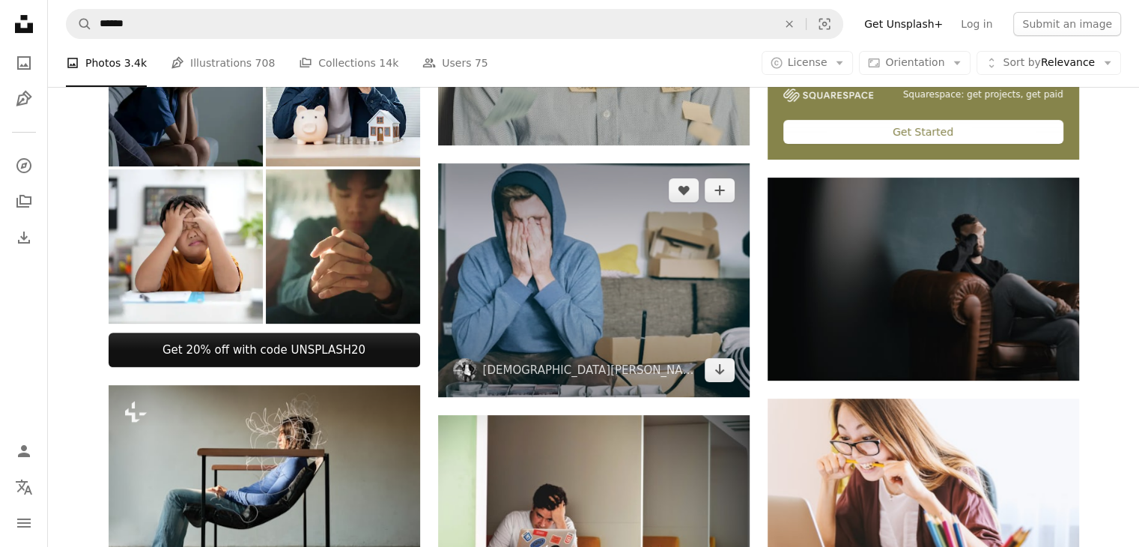
click at [622, 302] on img at bounding box center [594, 280] width 312 height 234
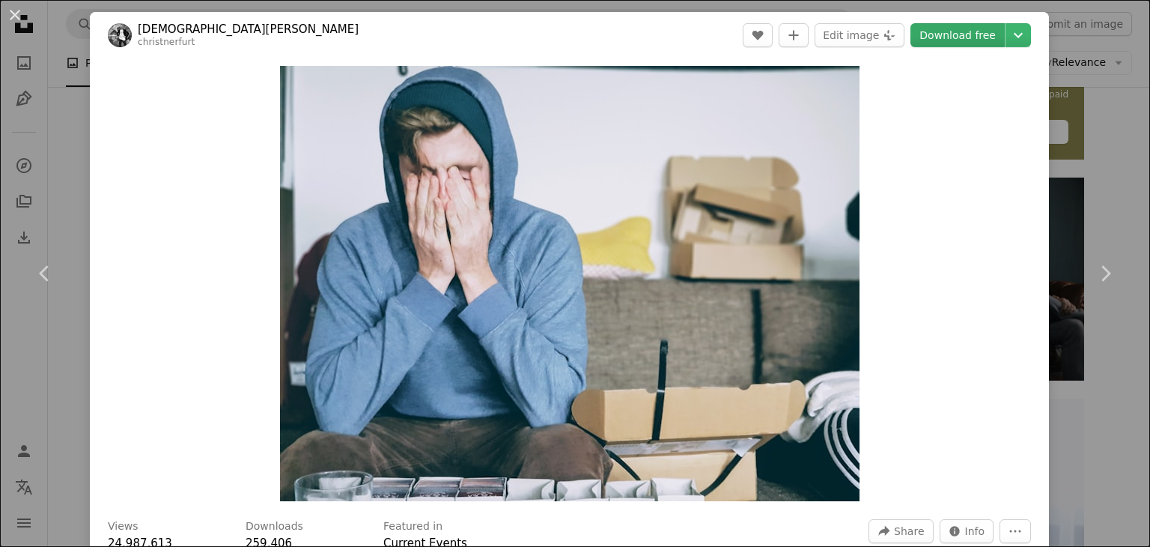
click at [926, 35] on link "Download free" at bounding box center [958, 35] width 94 height 24
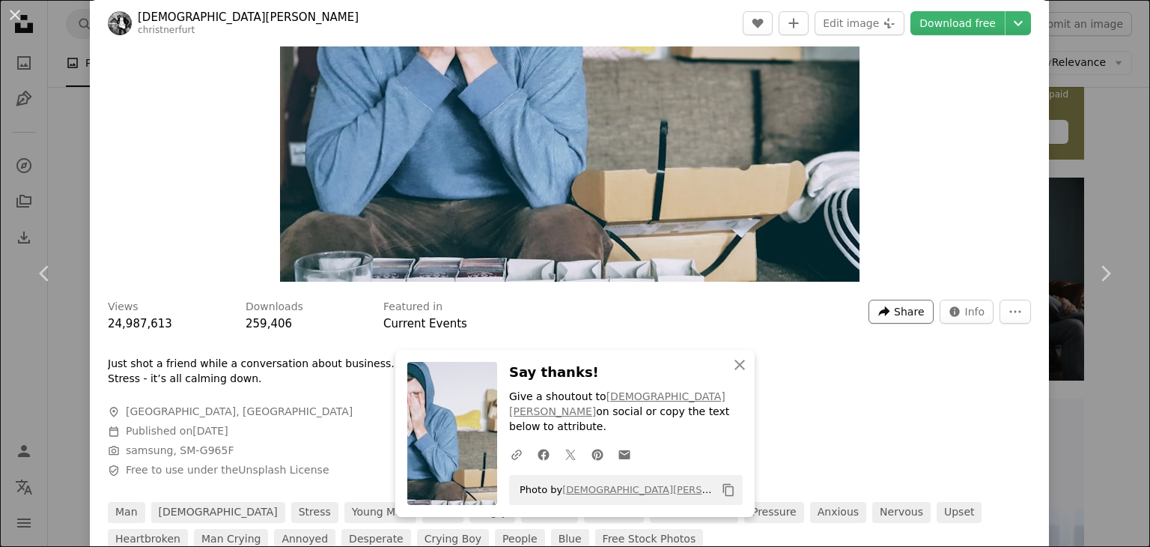
scroll to position [225, 0]
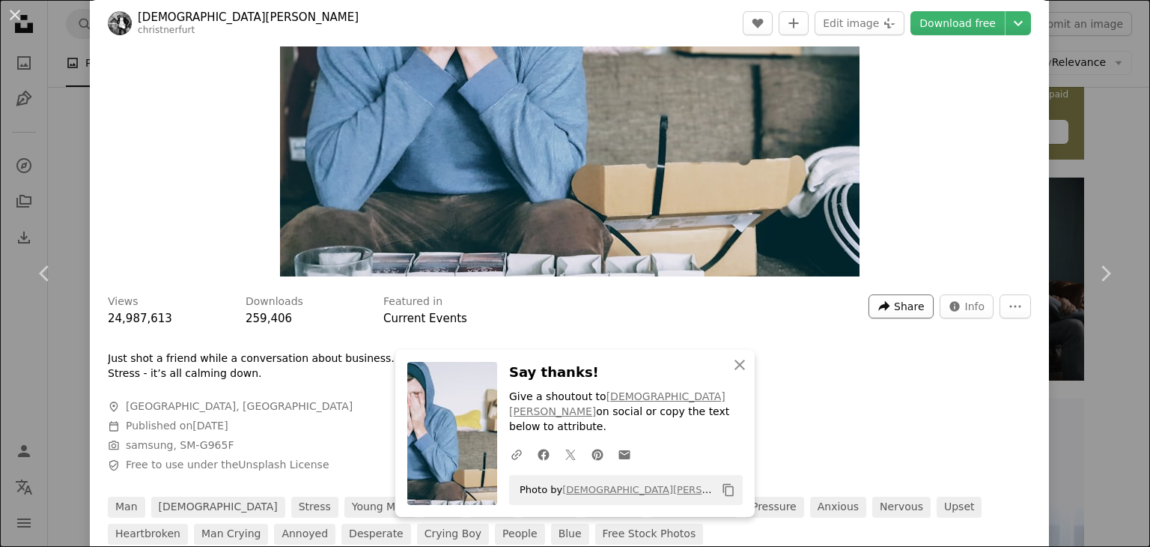
click at [894, 302] on span "Share" at bounding box center [909, 306] width 30 height 22
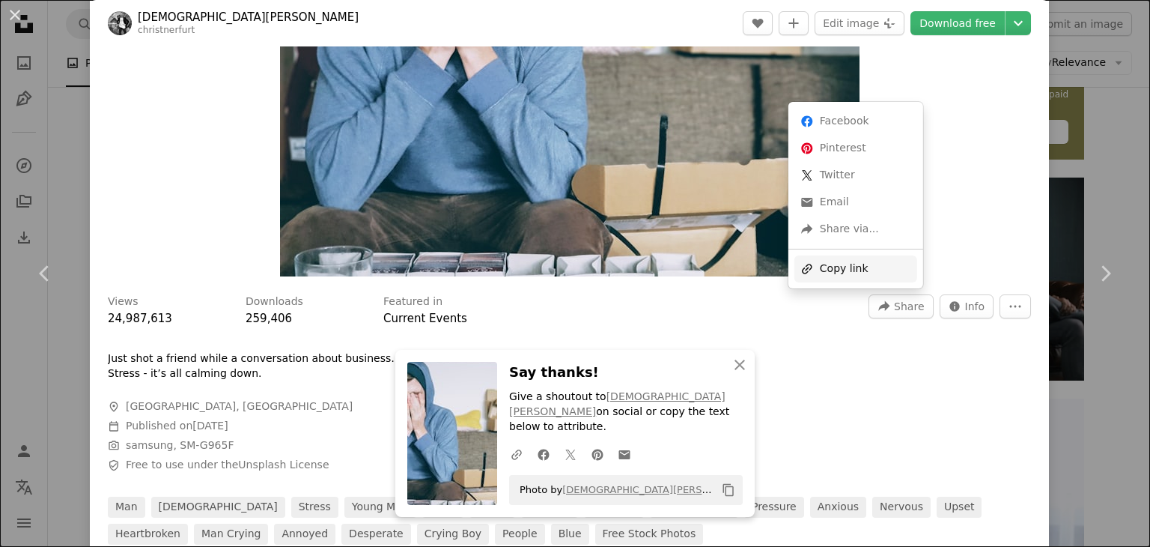
click at [869, 273] on div "A URL sharing icon (chains) Copy link" at bounding box center [855, 268] width 123 height 27
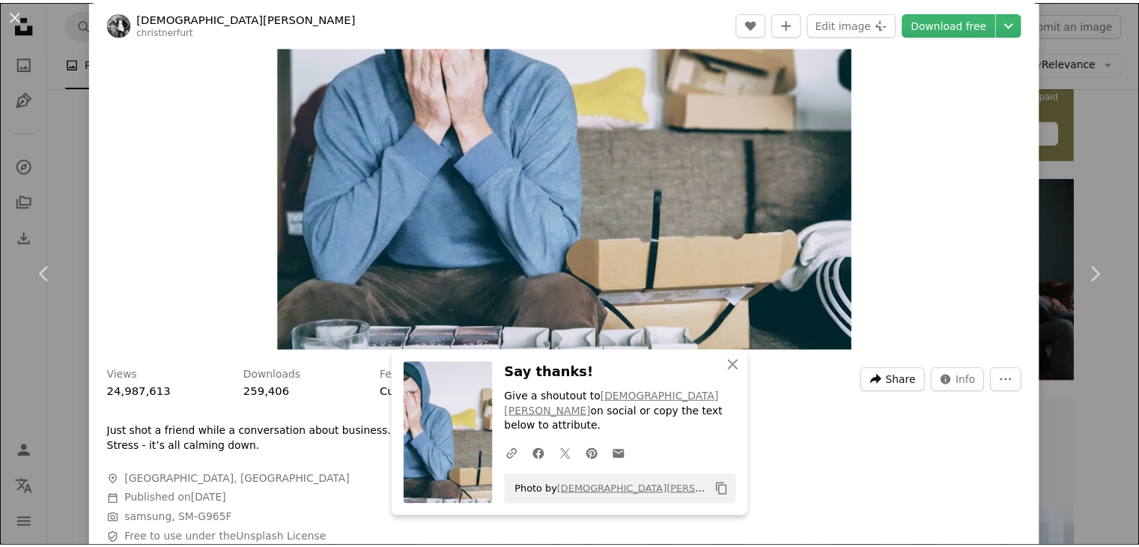
scroll to position [150, 0]
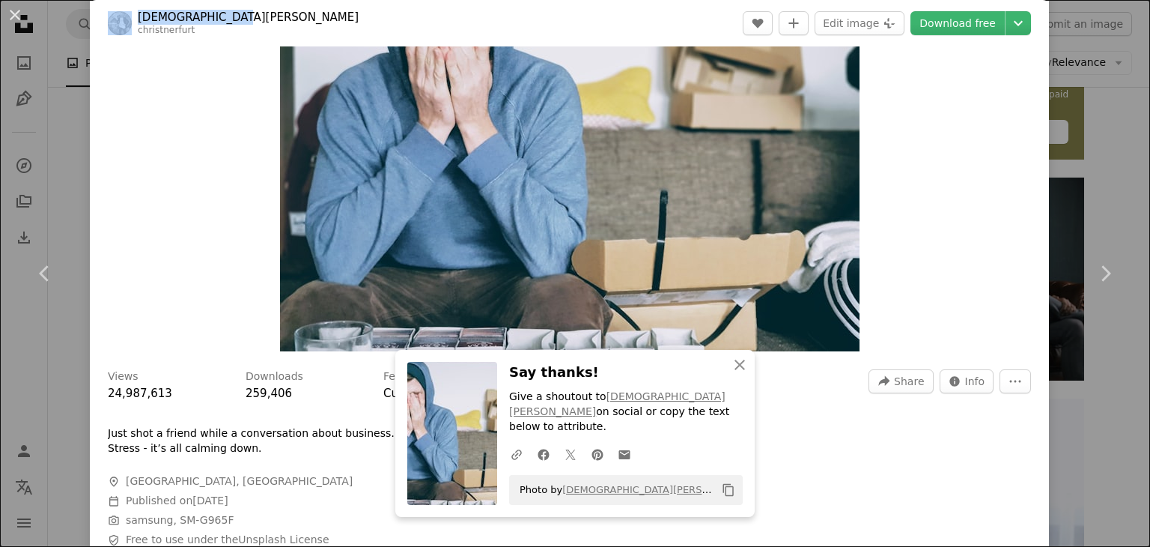
drag, startPoint x: 201, startPoint y: 16, endPoint x: 133, endPoint y: 18, distance: 68.2
click at [133, 18] on header "[DEMOGRAPHIC_DATA][PERSON_NAME] A heart A plus sign Edit image Plus sign for Un…" at bounding box center [569, 23] width 959 height 46
copy span "[DEMOGRAPHIC_DATA][PERSON_NAME]"
click at [1102, 85] on div "An X shape Chevron left Chevron right [DEMOGRAPHIC_DATA][PERSON_NAME] christner…" at bounding box center [575, 273] width 1150 height 547
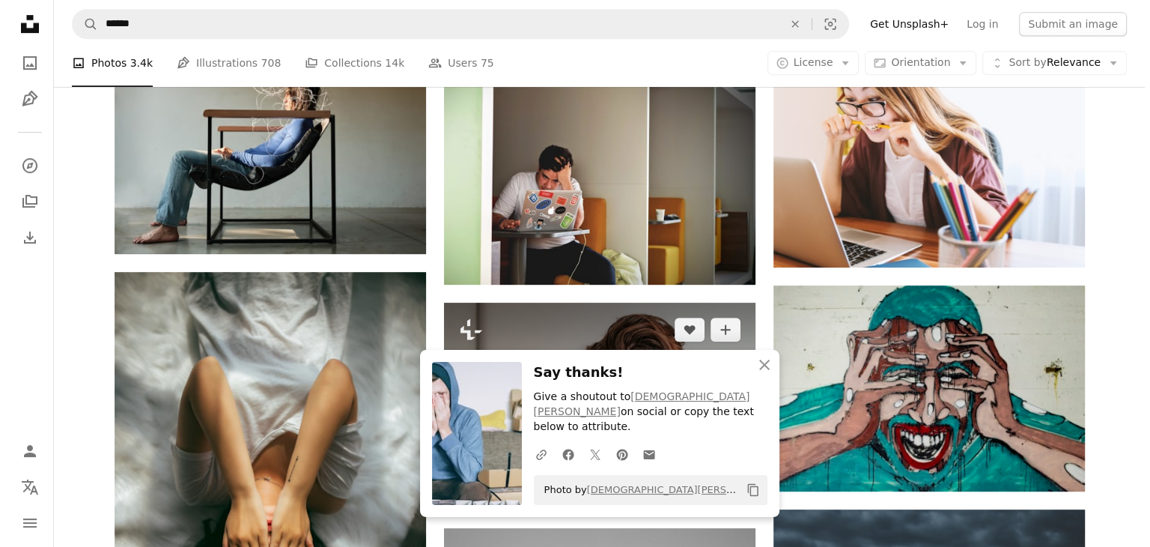
scroll to position [749, 0]
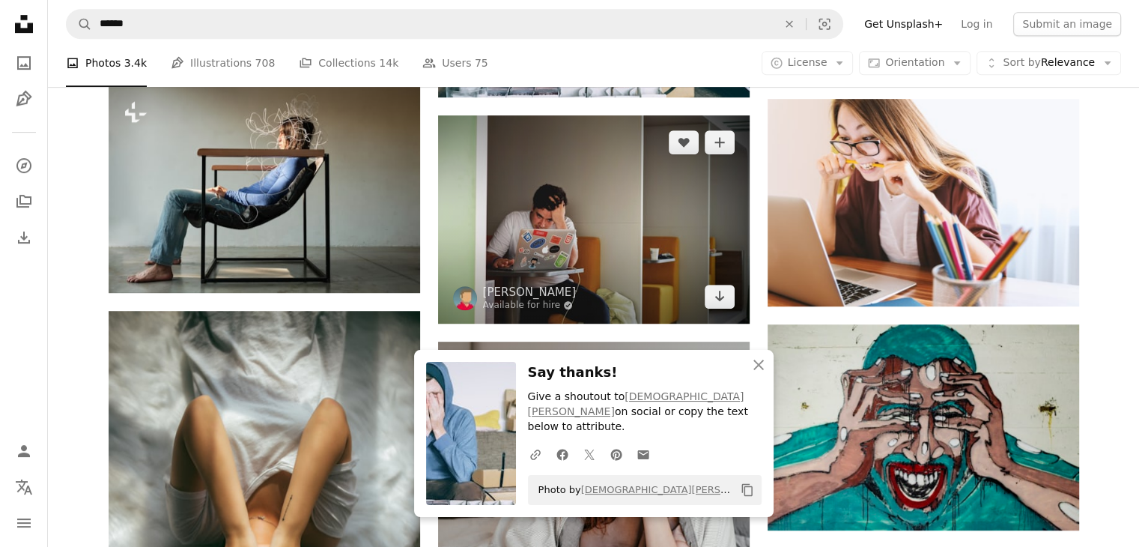
click at [662, 234] on img at bounding box center [594, 219] width 312 height 208
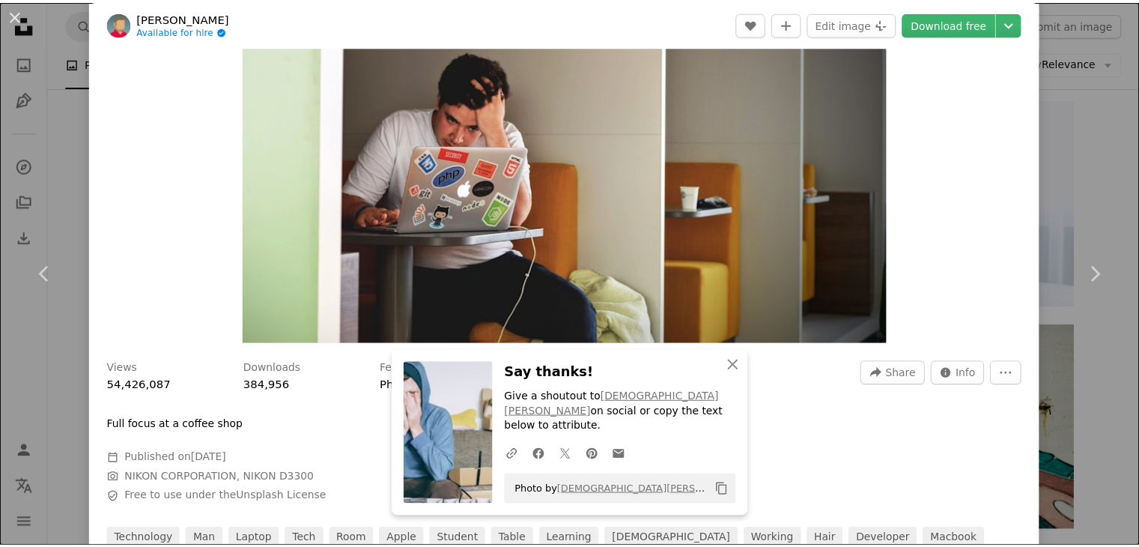
scroll to position [150, 0]
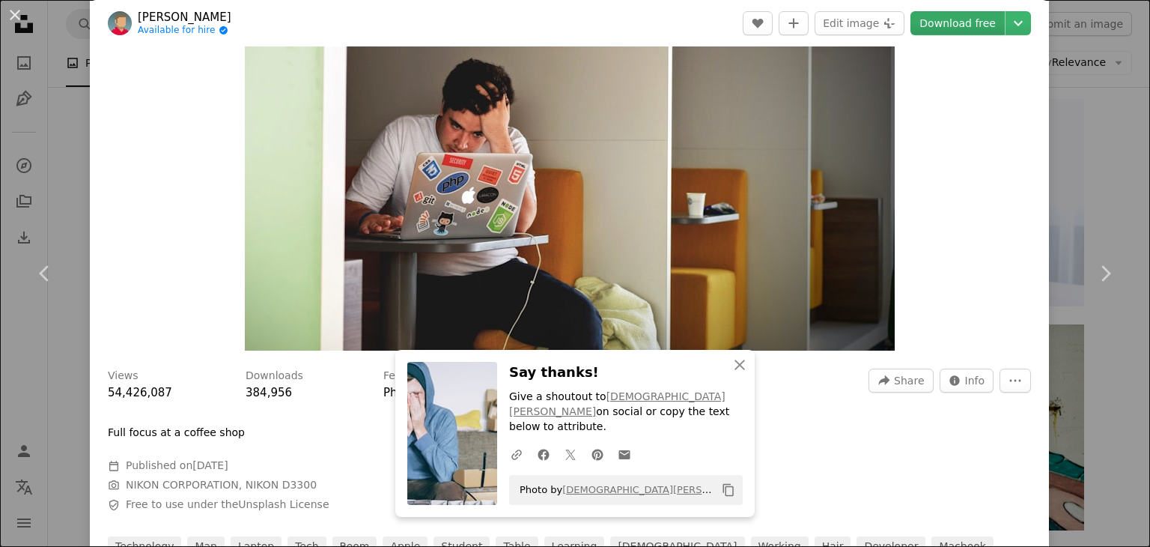
click at [977, 26] on link "Download free" at bounding box center [958, 23] width 94 height 24
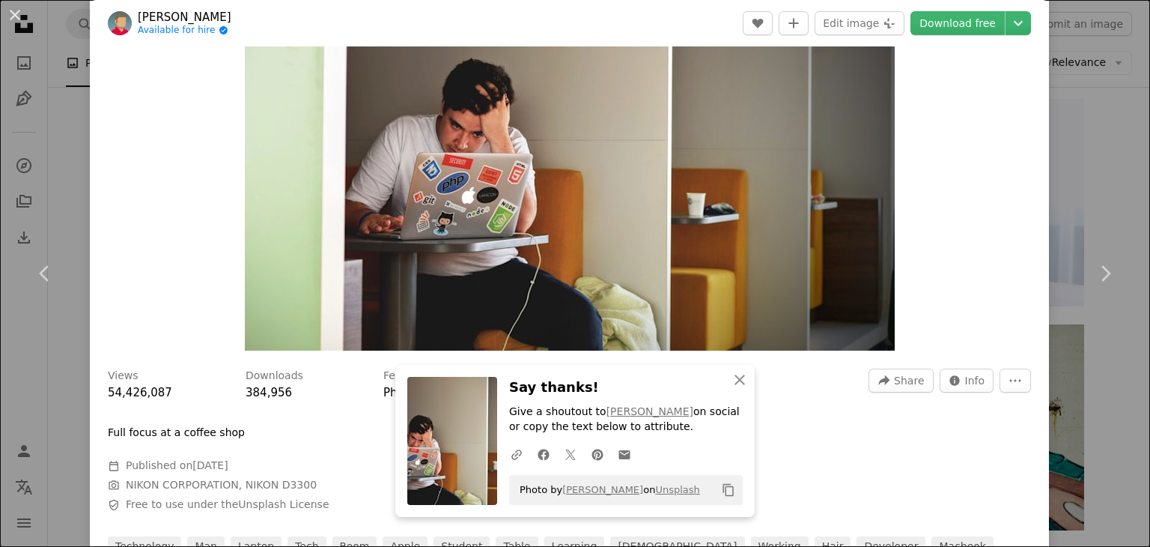
click at [1051, 133] on div "An X shape Chevron left Chevron right [PERSON_NAME] Available for hire A checkm…" at bounding box center [575, 273] width 1150 height 547
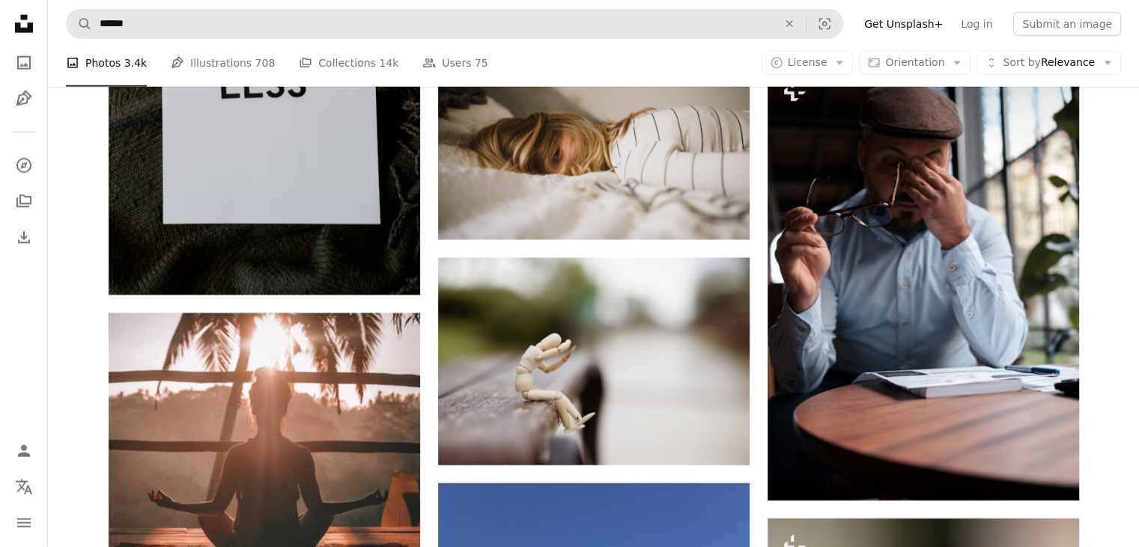
scroll to position [3519, 0]
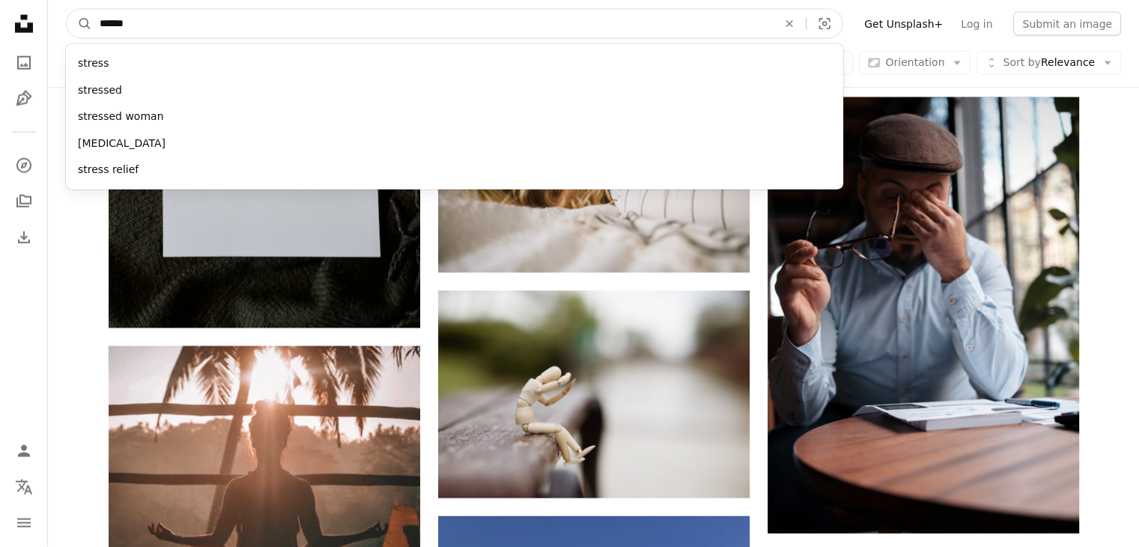
drag, startPoint x: 222, startPoint y: 24, endPoint x: 60, endPoint y: 24, distance: 161.7
click at [60, 24] on nav "A magnifying glass ****** stress stressed stressed woman [MEDICAL_DATA] stress …" at bounding box center [593, 24] width 1091 height 48
type input "*******"
click button "A magnifying glass" at bounding box center [79, 24] width 25 height 28
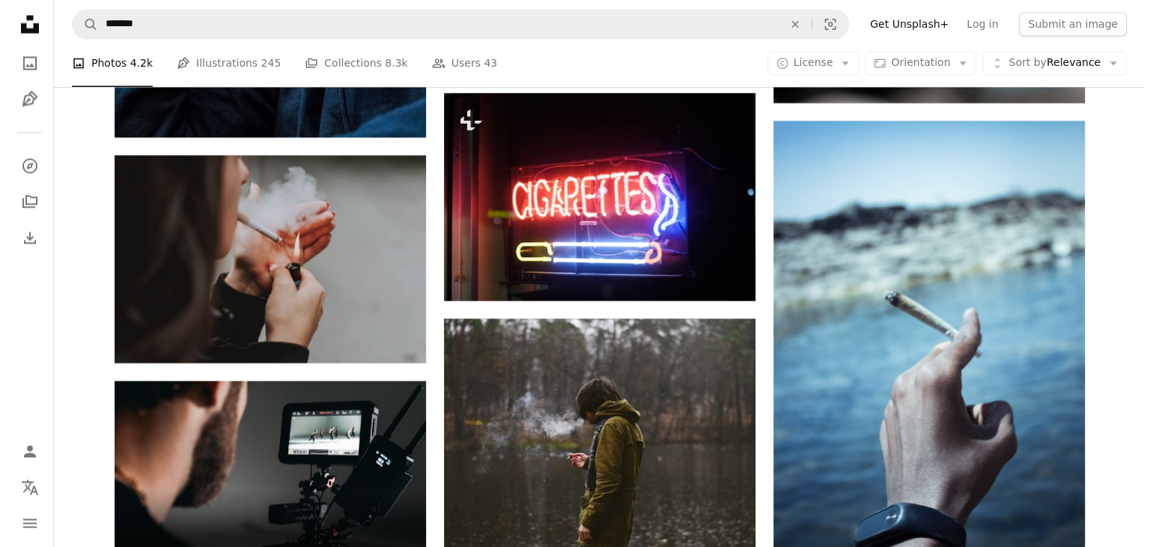
scroll to position [2771, 0]
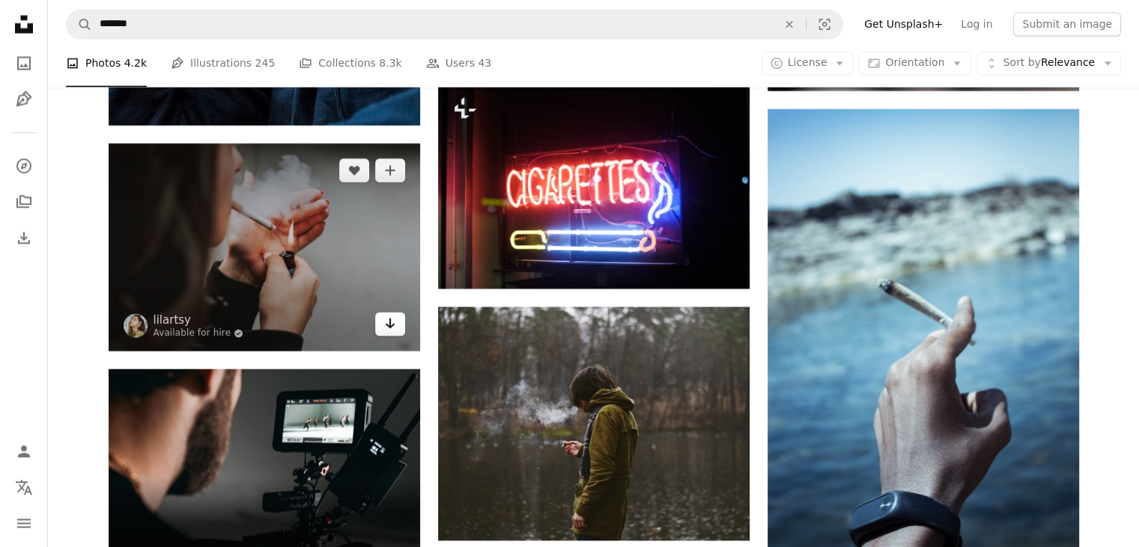
click at [386, 323] on icon "Download" at bounding box center [390, 322] width 10 height 10
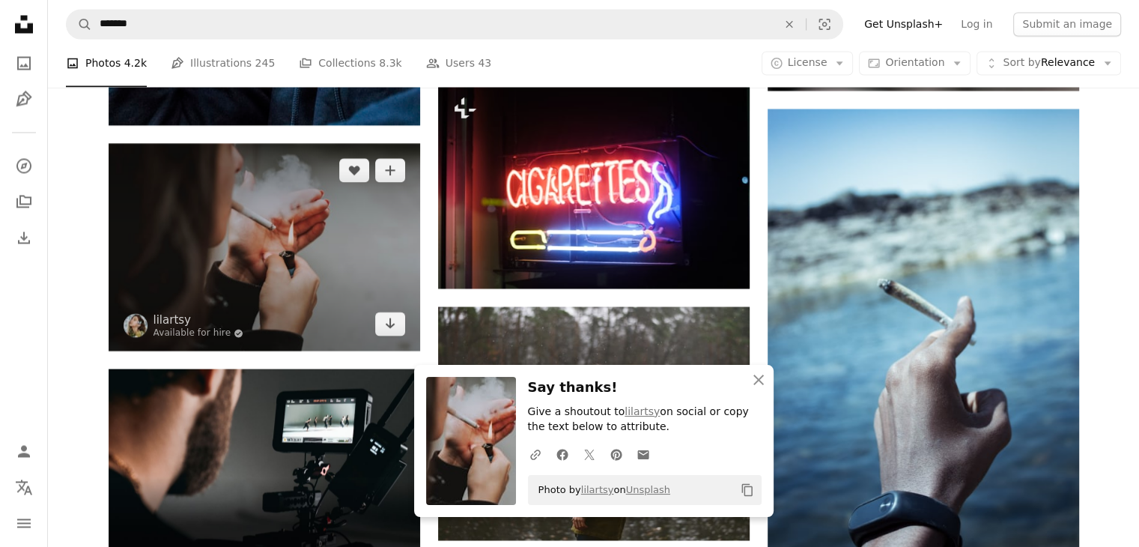
click at [292, 267] on img at bounding box center [265, 246] width 312 height 207
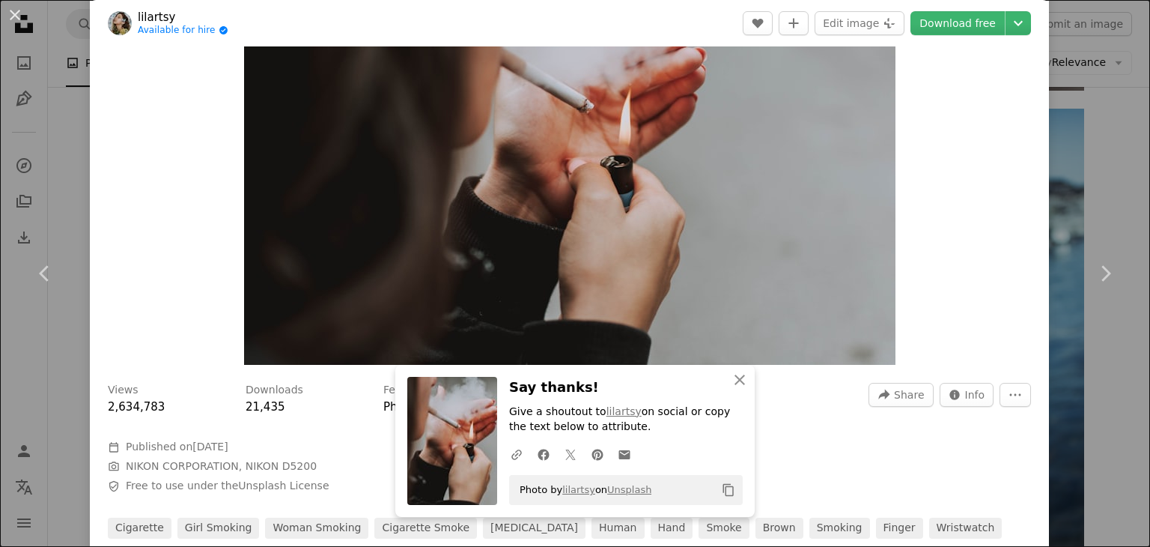
scroll to position [150, 0]
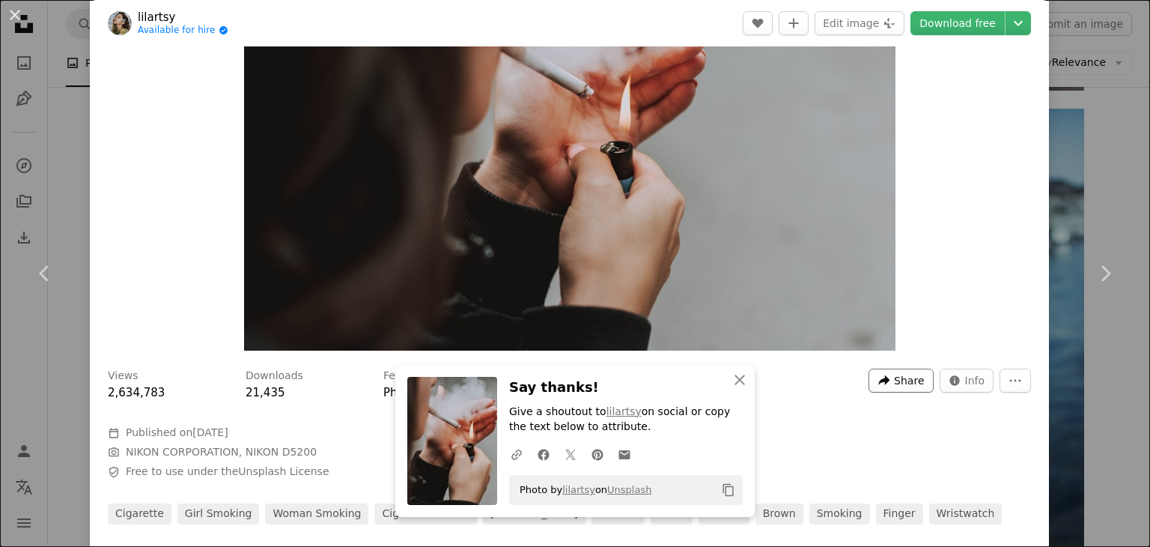
click at [911, 374] on span "Share" at bounding box center [909, 380] width 30 height 22
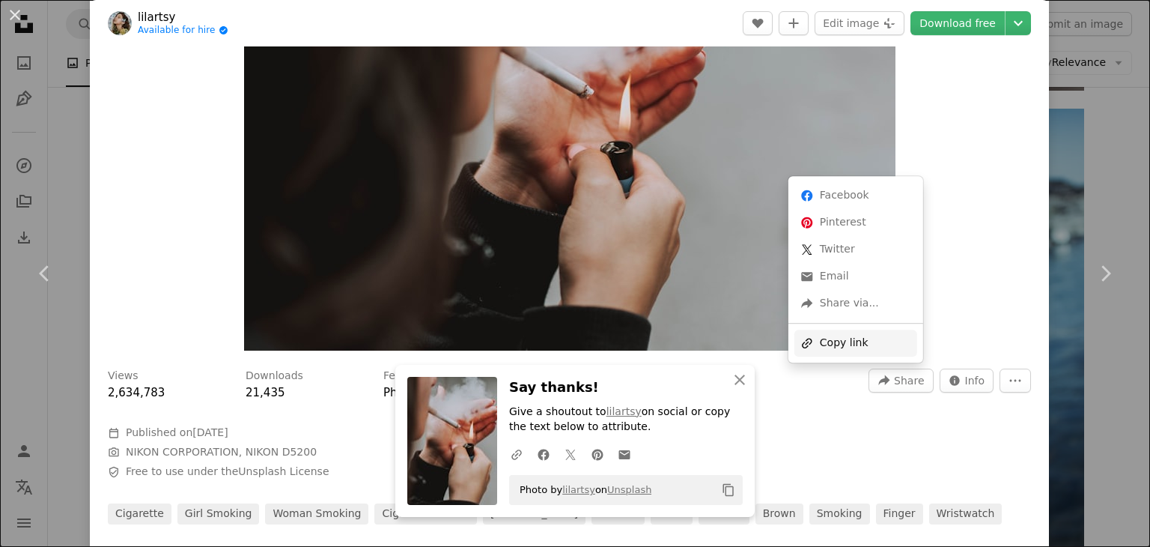
click at [875, 351] on div "A URL sharing icon (chains) Copy link" at bounding box center [855, 342] width 123 height 27
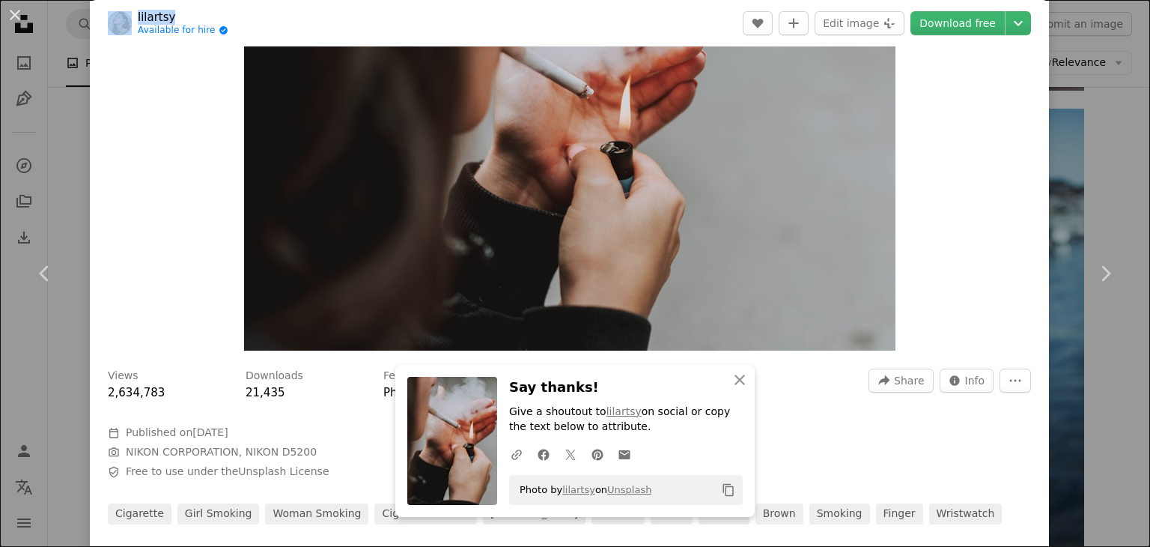
drag, startPoint x: 222, startPoint y: 13, endPoint x: 129, endPoint y: 18, distance: 93.0
click at [129, 18] on header "lilartsy Available for hire A checkmark inside of a circle A heart A plus sign …" at bounding box center [569, 23] width 959 height 46
copy span "lilartsy"
